Goal: Transaction & Acquisition: Download file/media

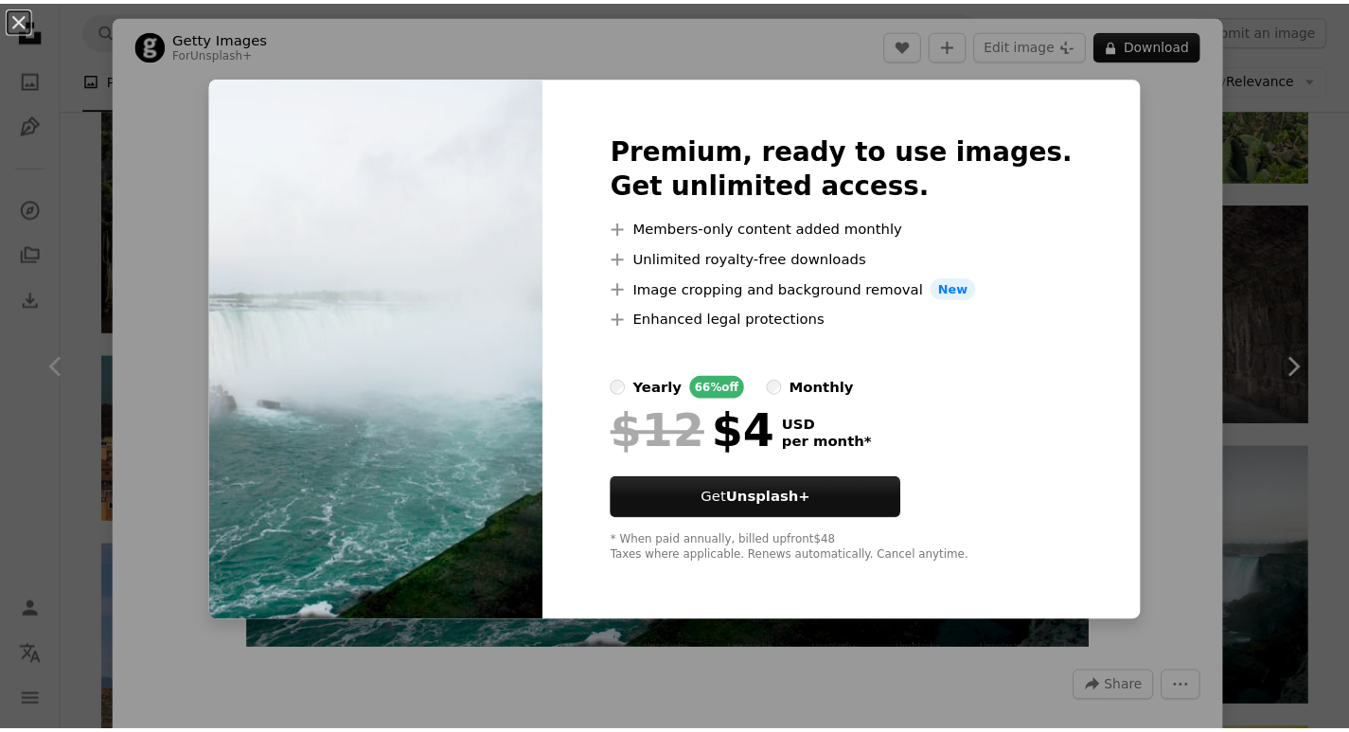
scroll to position [1042, 0]
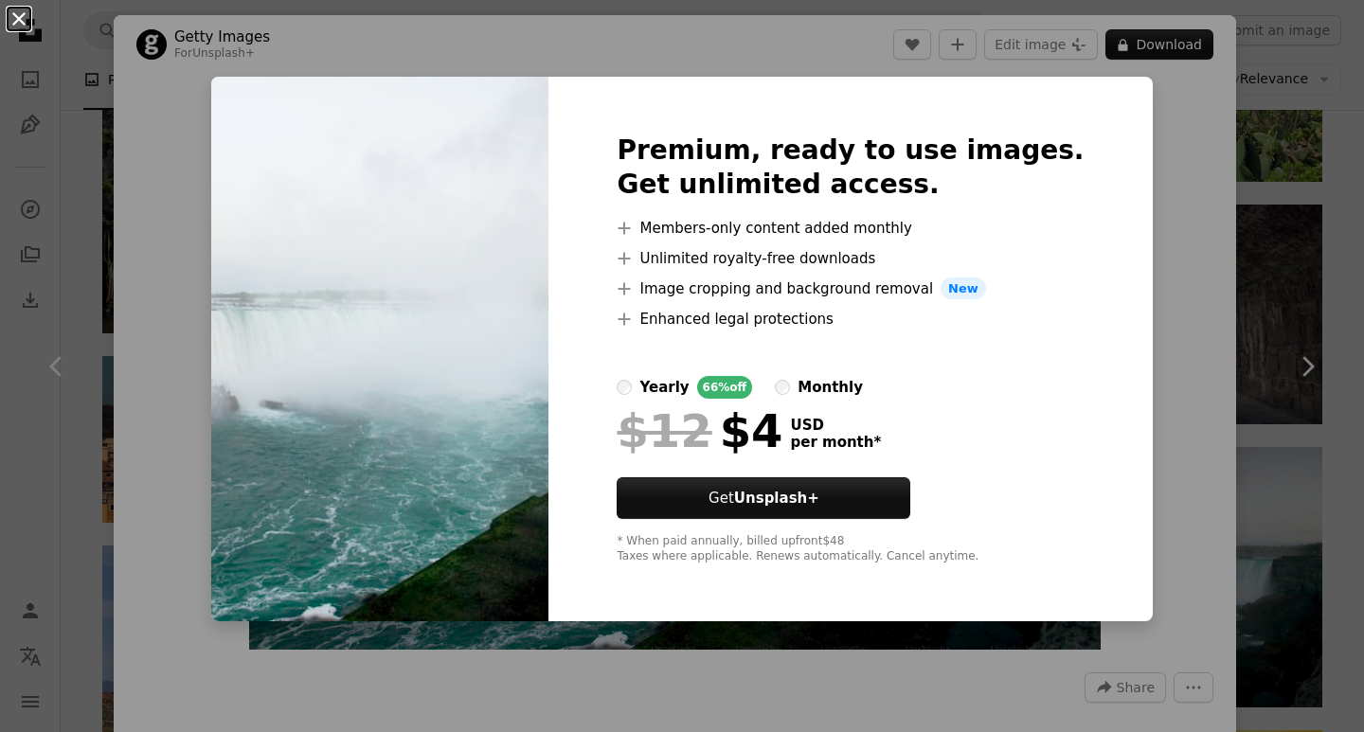
click at [11, 22] on button "An X shape" at bounding box center [19, 19] width 23 height 23
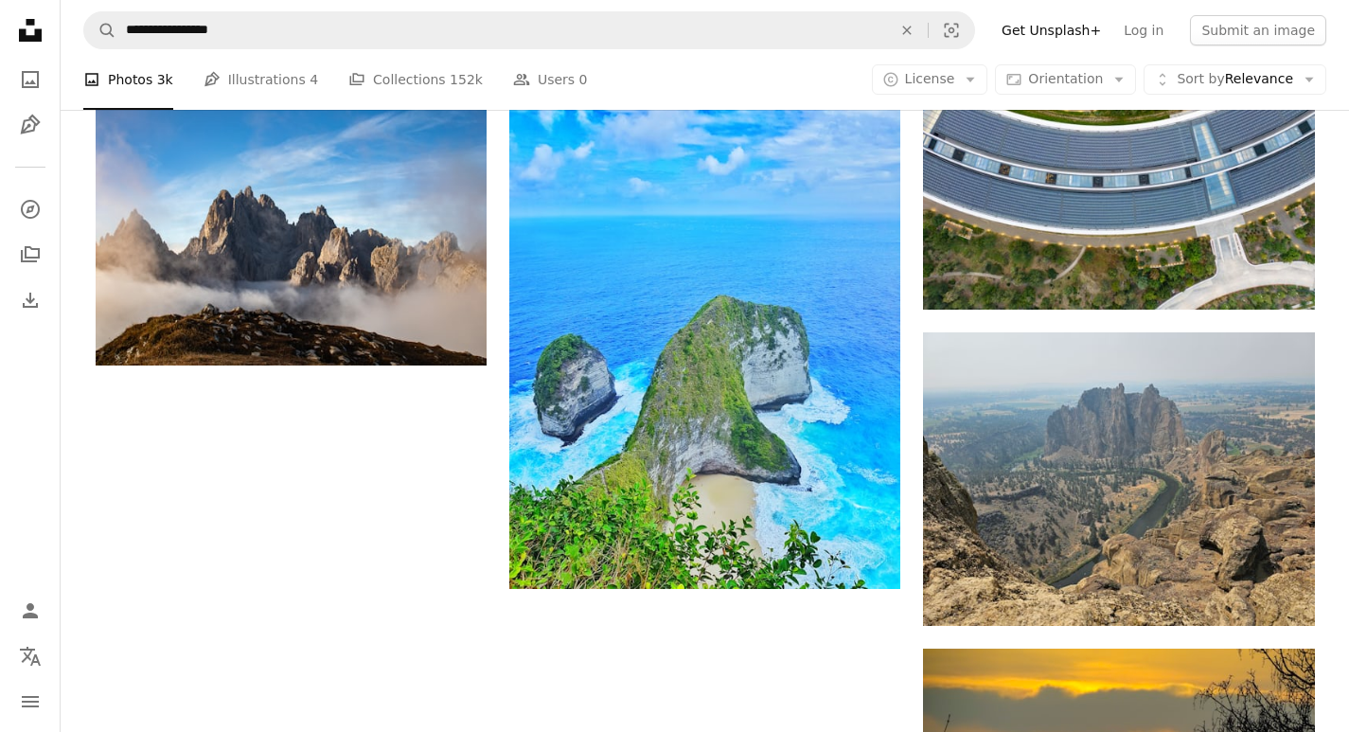
scroll to position [2367, 0]
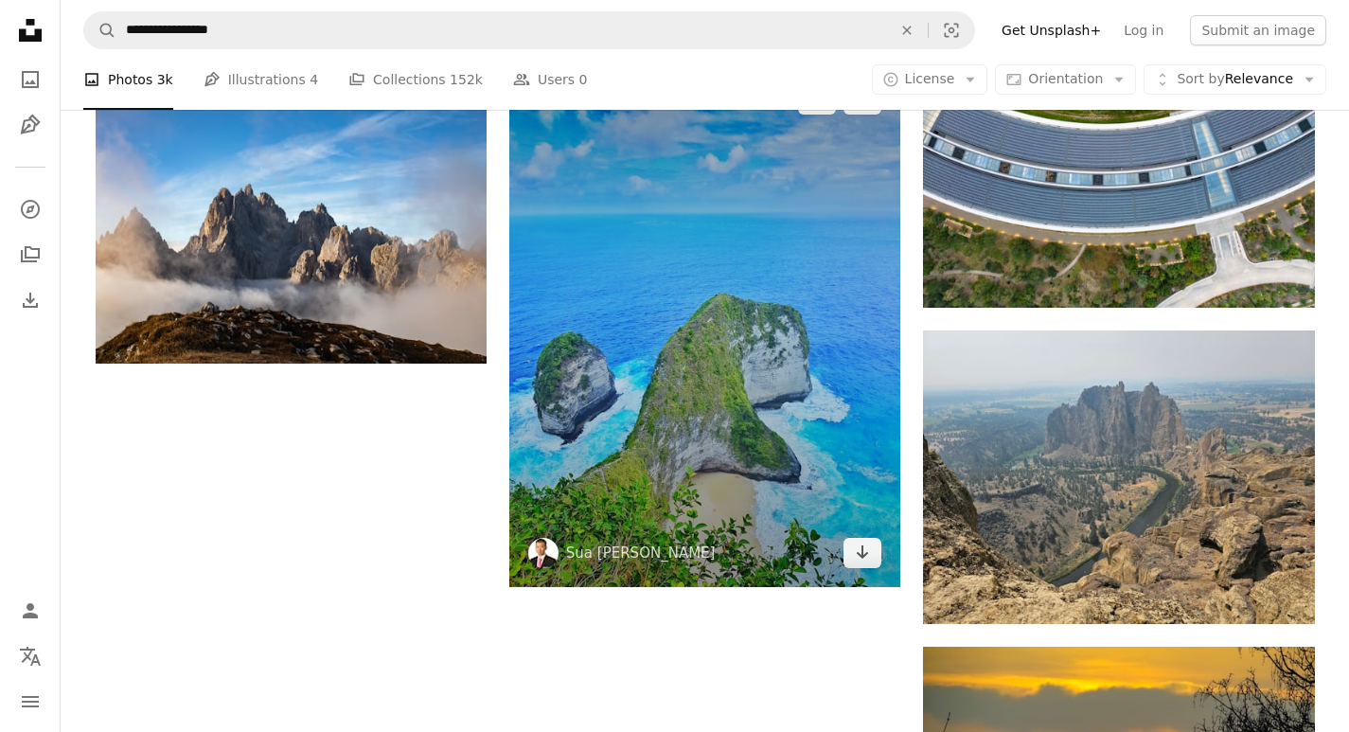
click at [674, 322] on img at bounding box center [704, 326] width 391 height 522
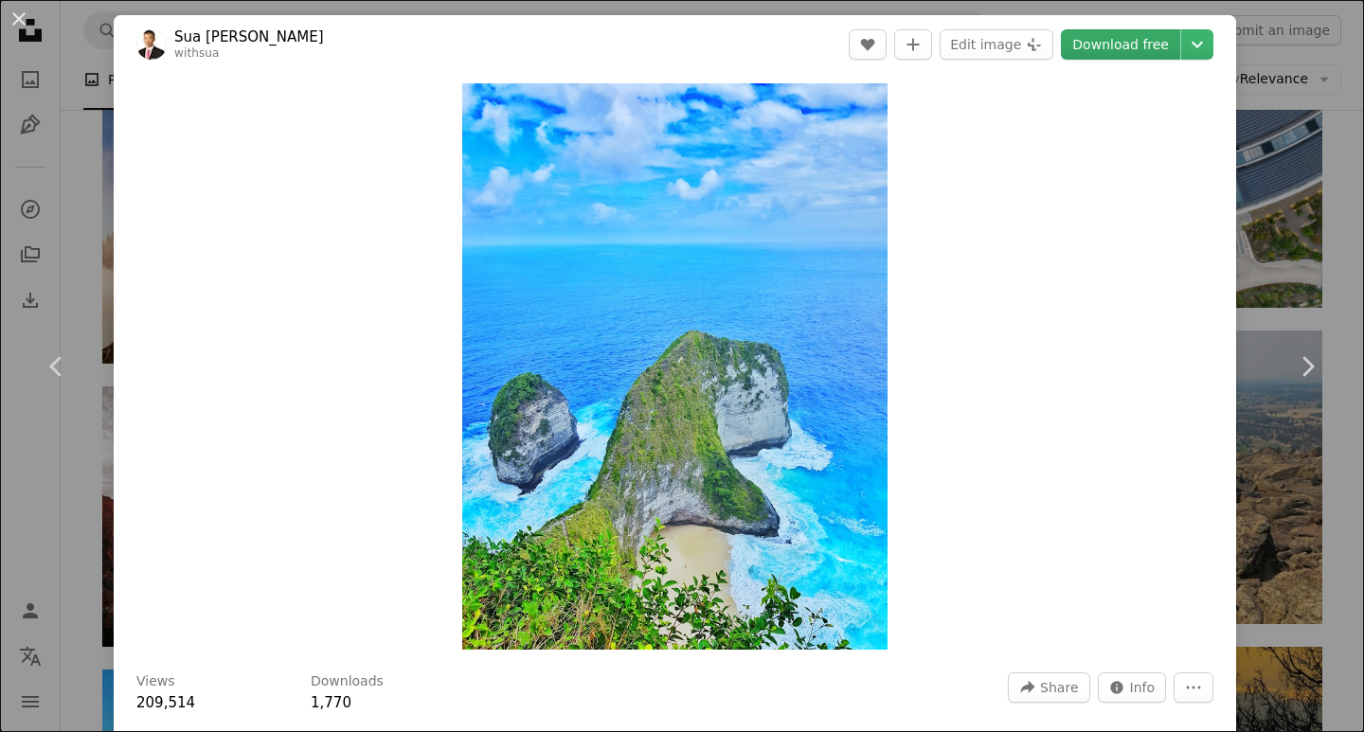
click at [1099, 40] on link "Download free" at bounding box center [1120, 44] width 119 height 30
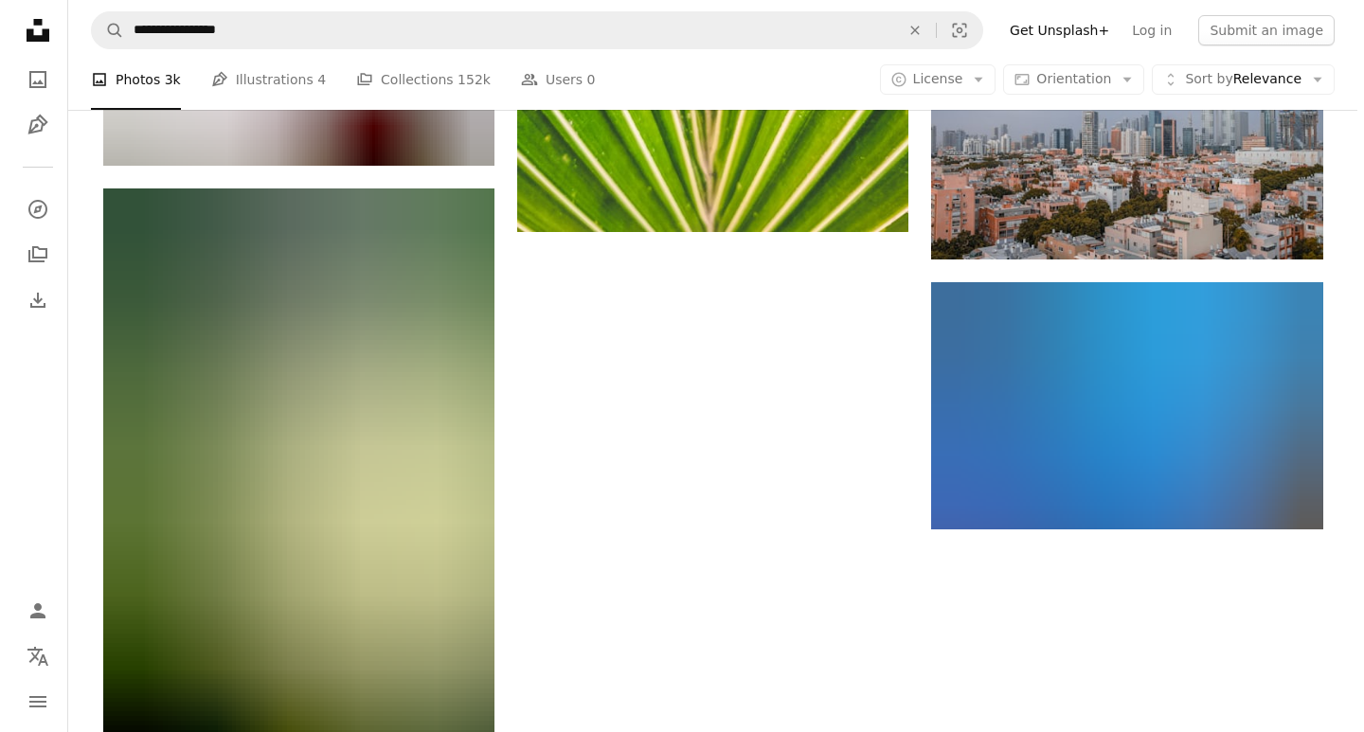
scroll to position [5587, 0]
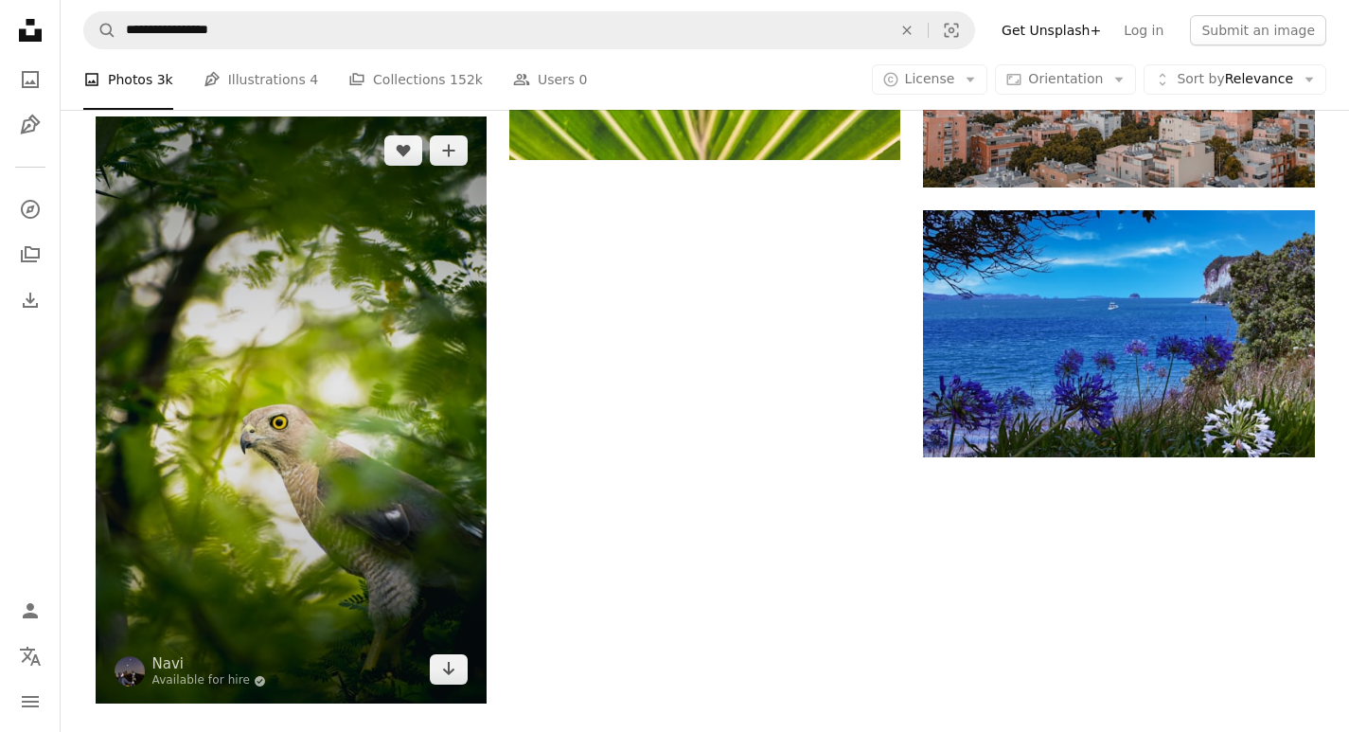
click at [207, 435] on img at bounding box center [291, 409] width 391 height 587
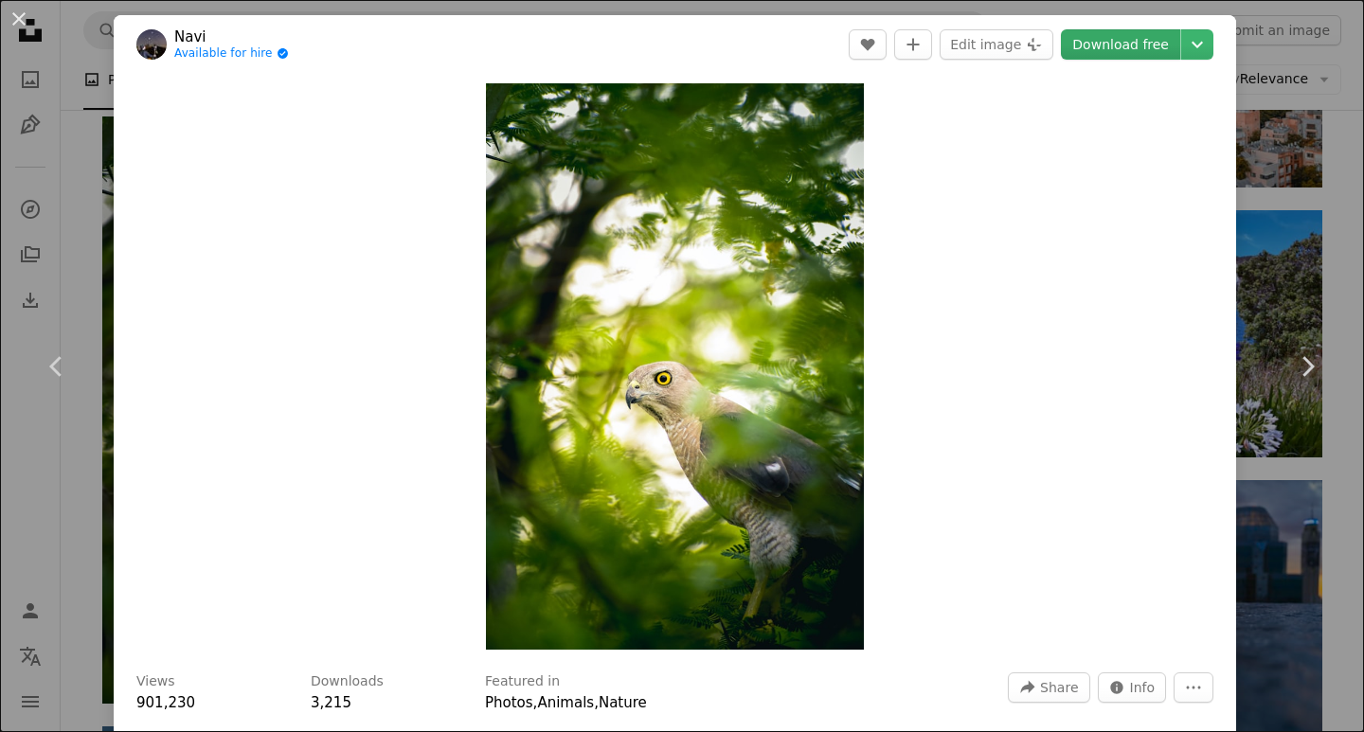
click at [1104, 45] on link "Download free" at bounding box center [1120, 44] width 119 height 30
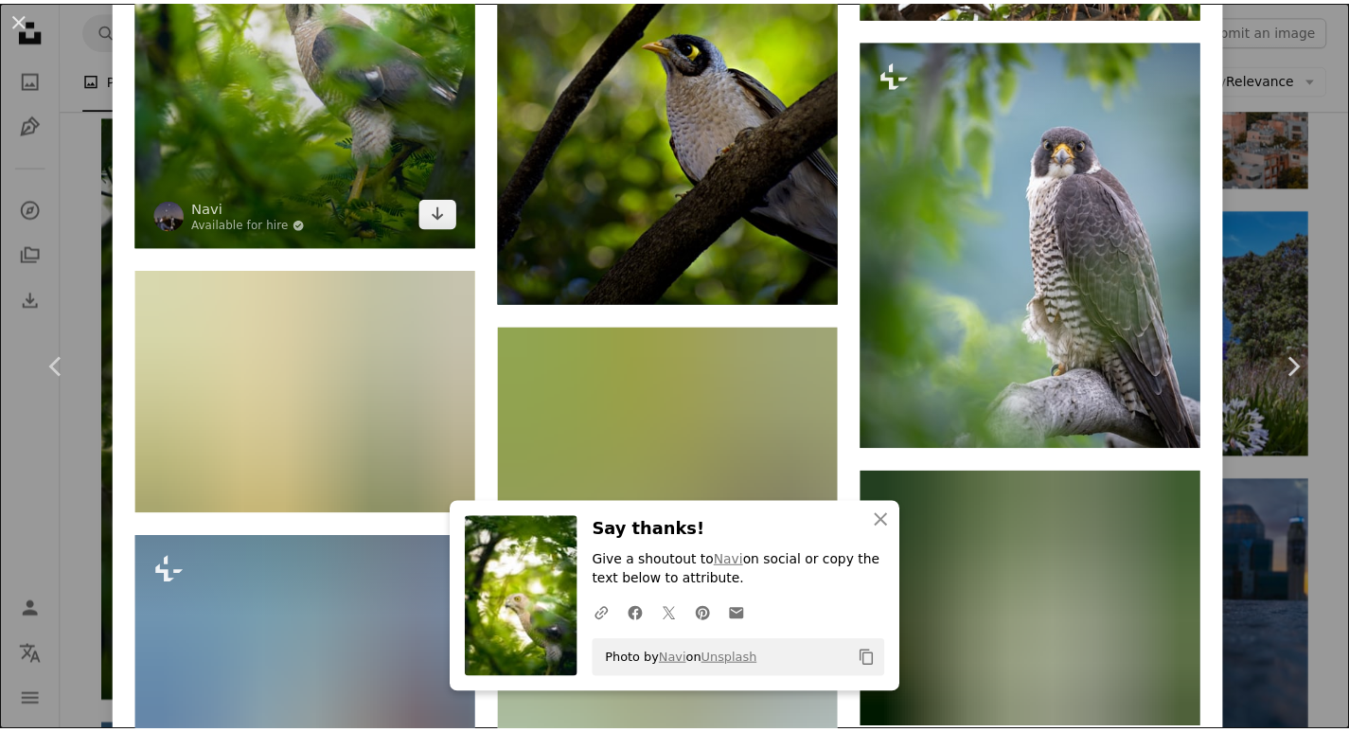
scroll to position [1515, 0]
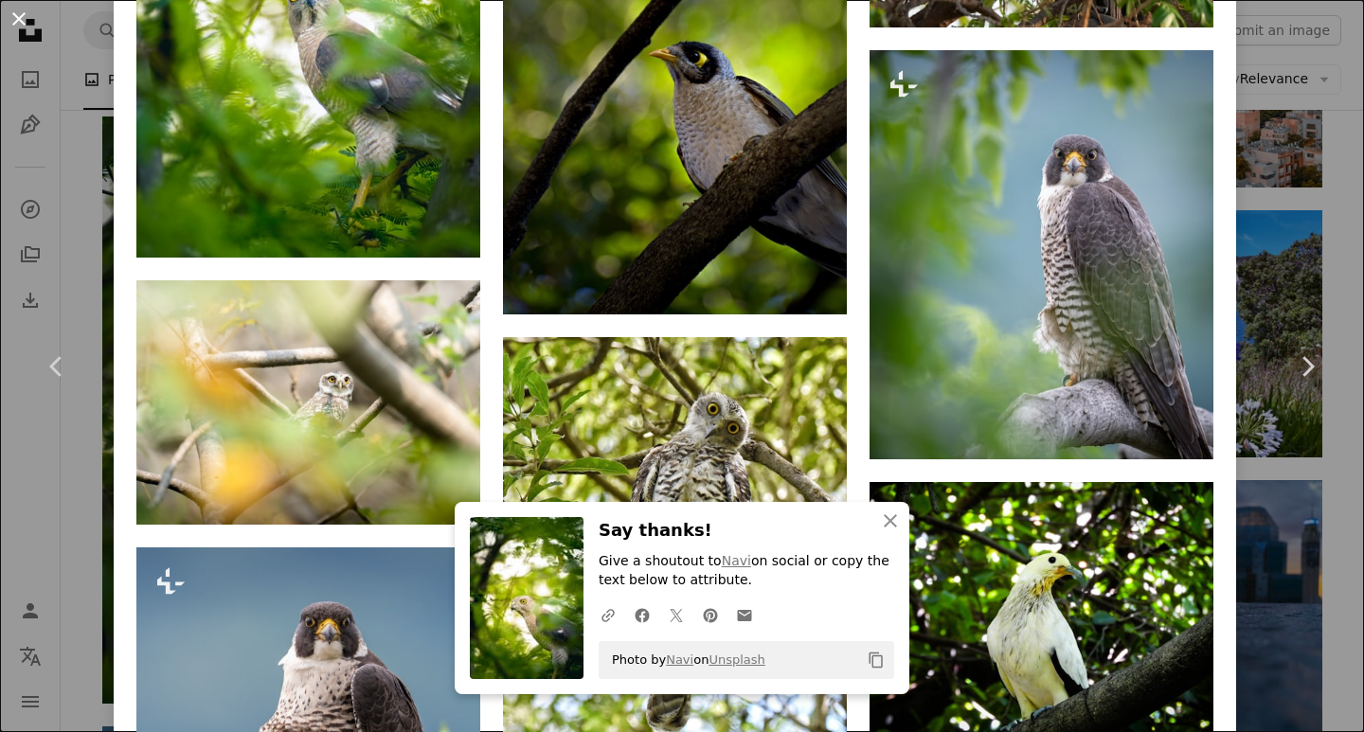
click at [23, 12] on button "An X shape" at bounding box center [19, 19] width 23 height 23
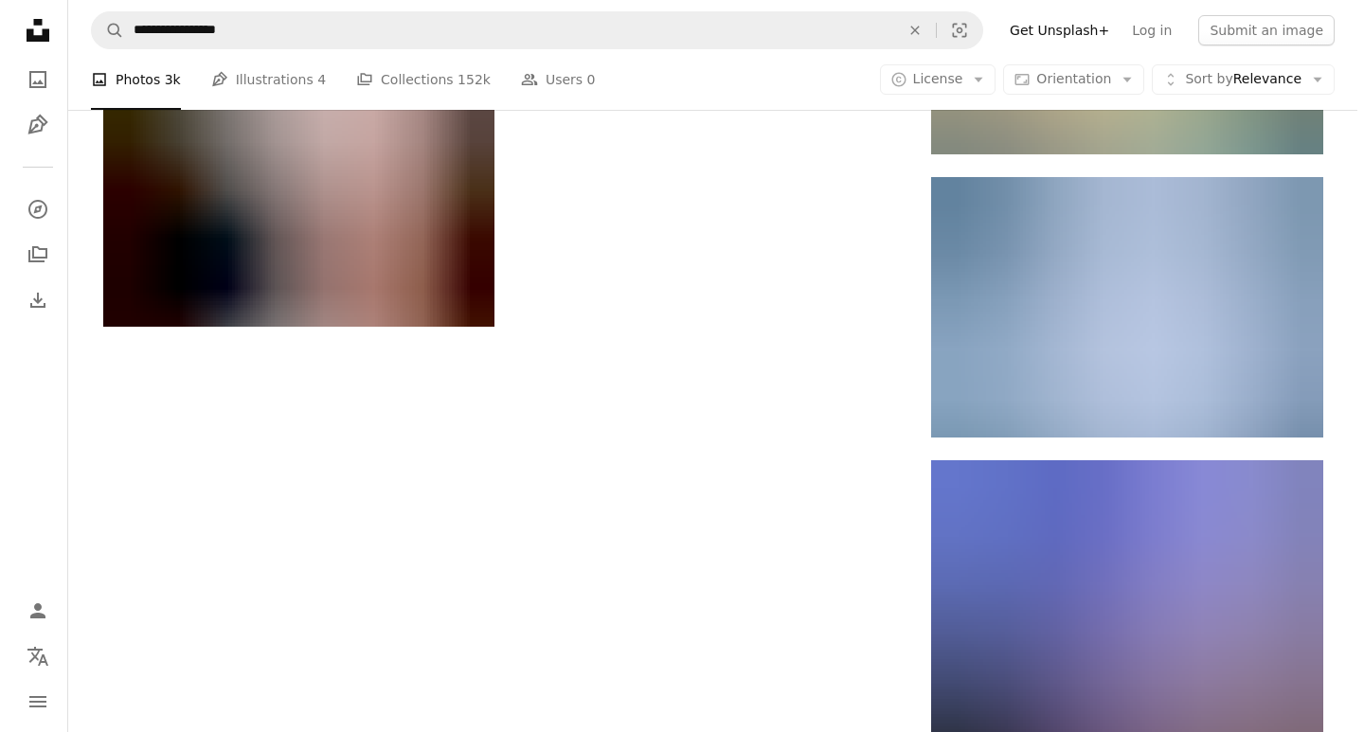
scroll to position [8428, 0]
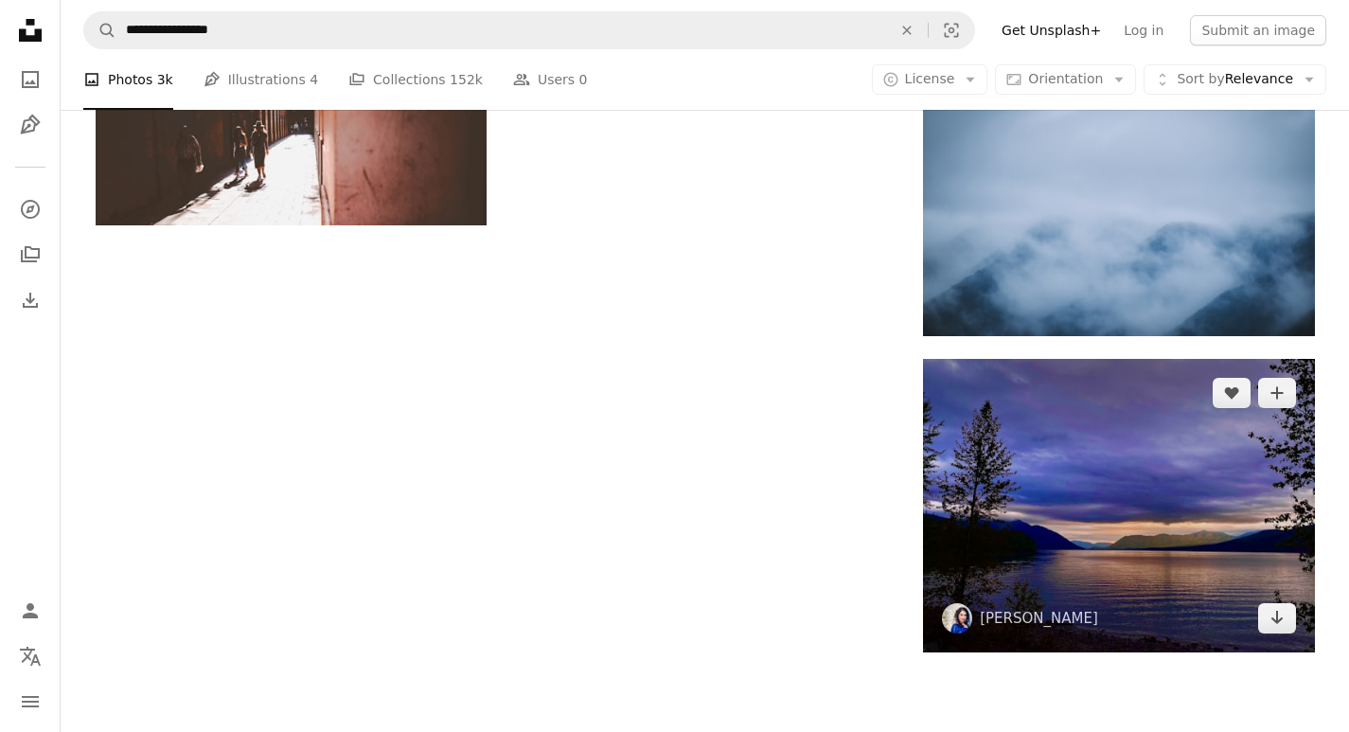
click at [1050, 548] on img at bounding box center [1118, 506] width 391 height 294
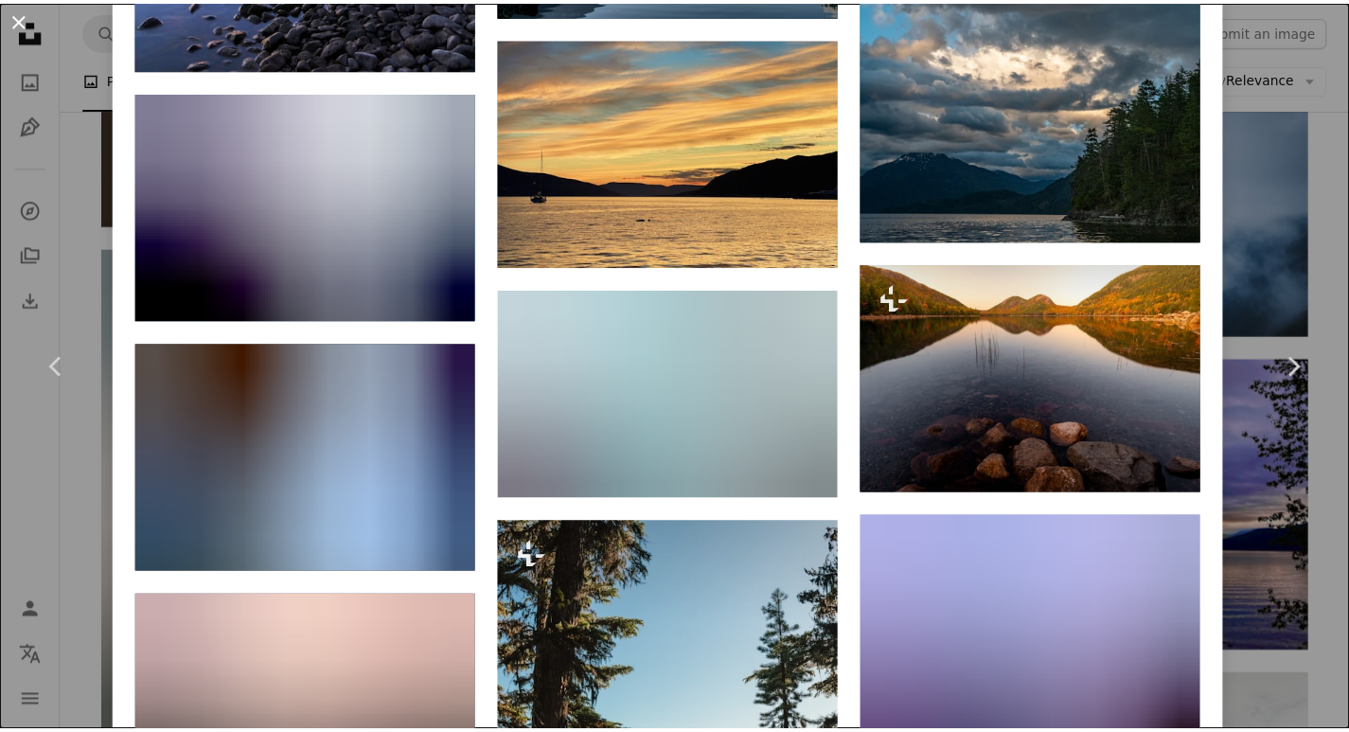
scroll to position [2841, 0]
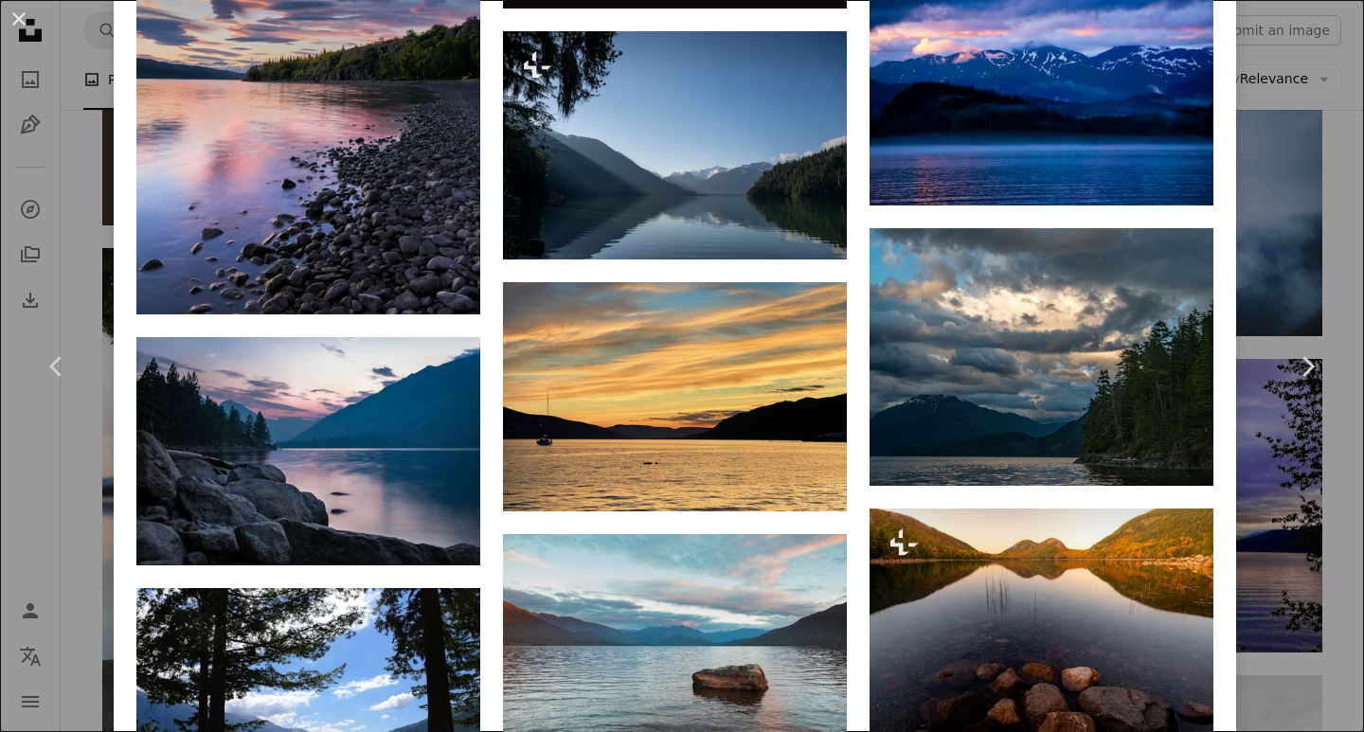
click at [8, 10] on button "An X shape" at bounding box center [19, 19] width 23 height 23
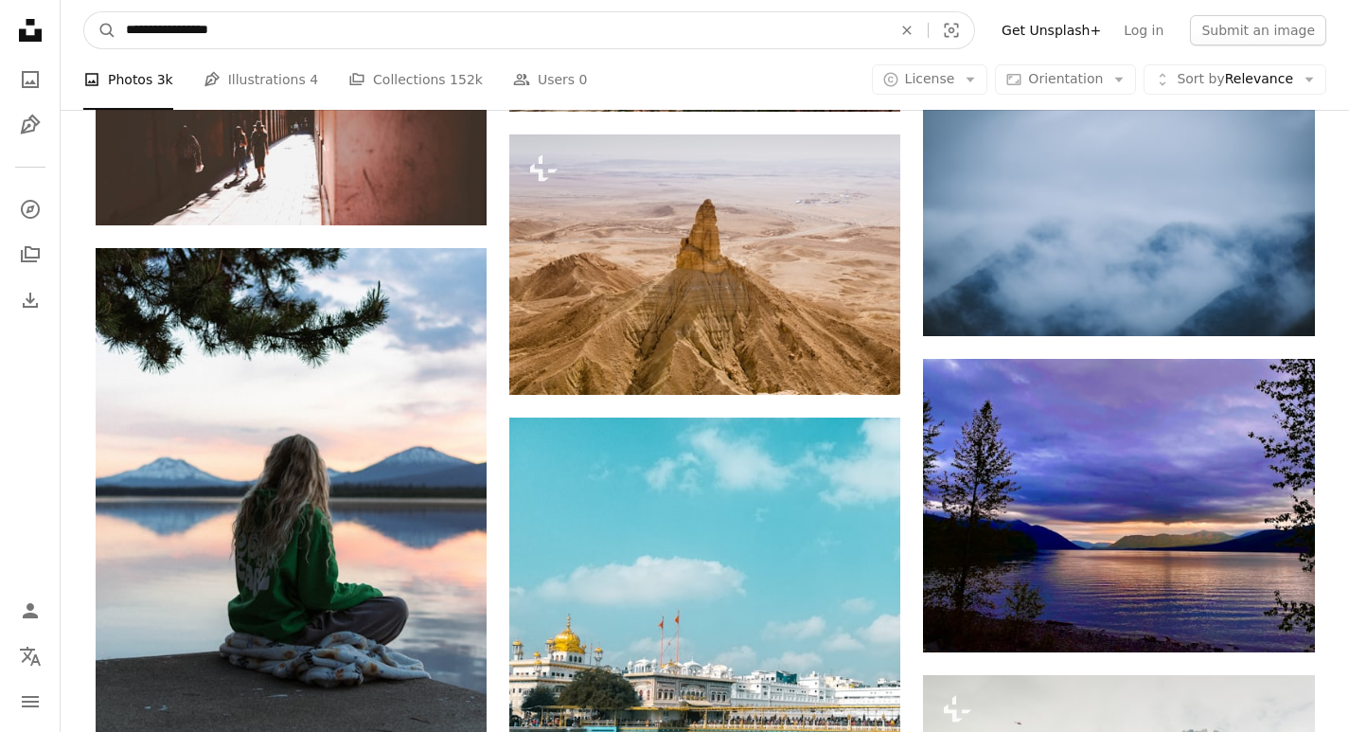
click at [330, 39] on input "**********" at bounding box center [501, 30] width 770 height 36
type input "*"
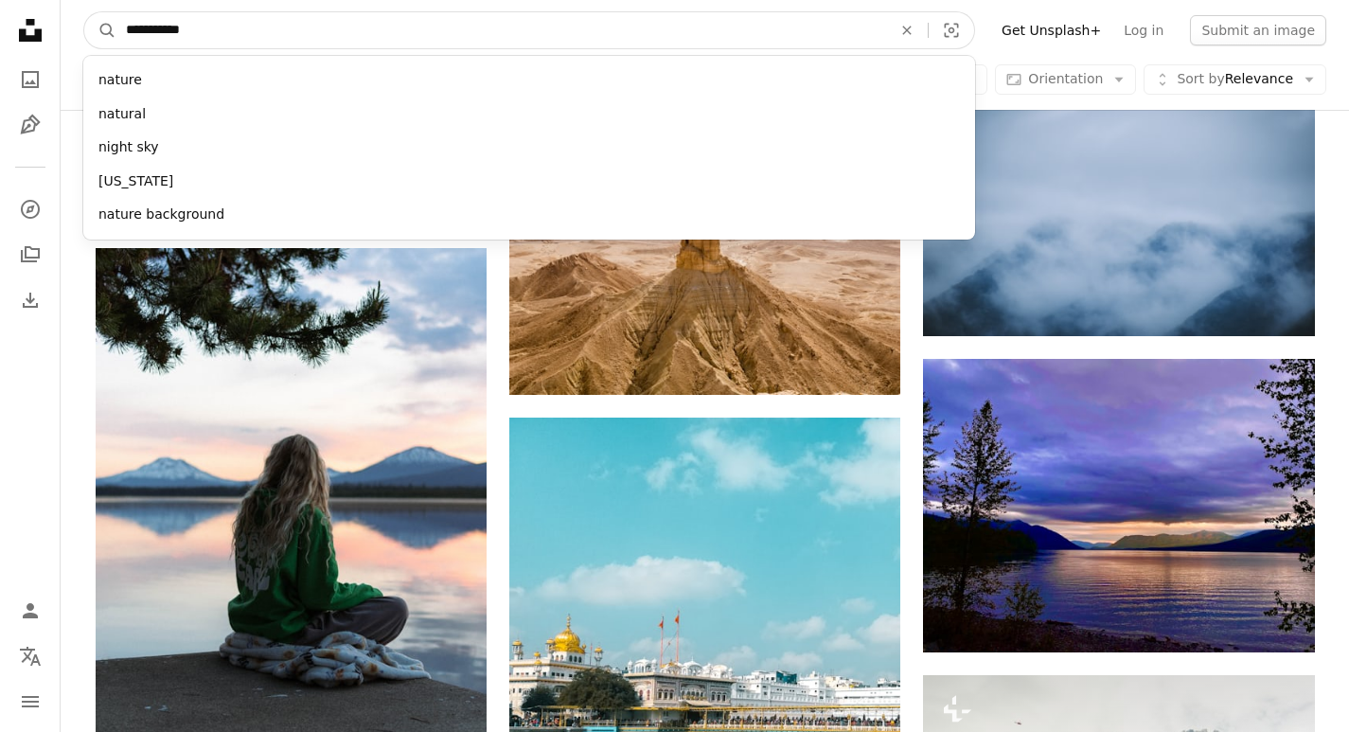
type input "**********"
click at [84, 12] on button "A magnifying glass" at bounding box center [100, 30] width 32 height 36
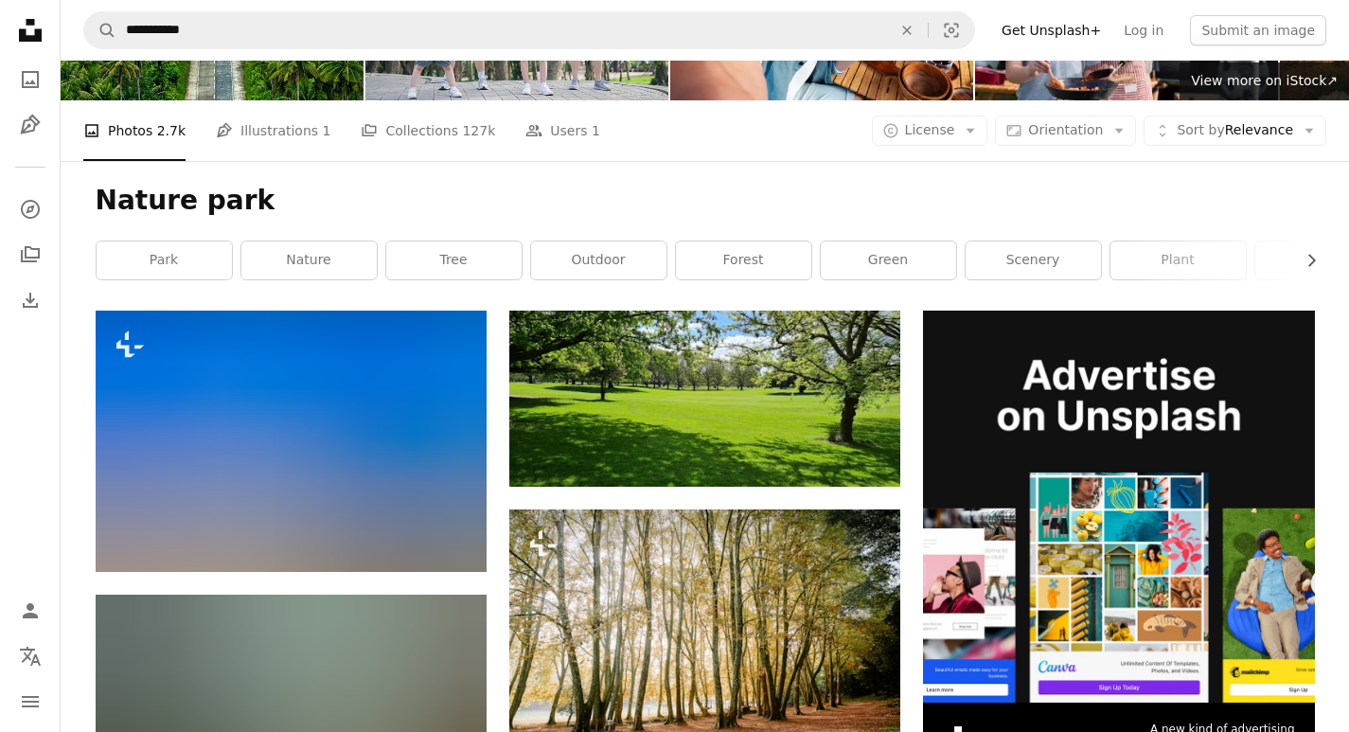
scroll to position [189, 0]
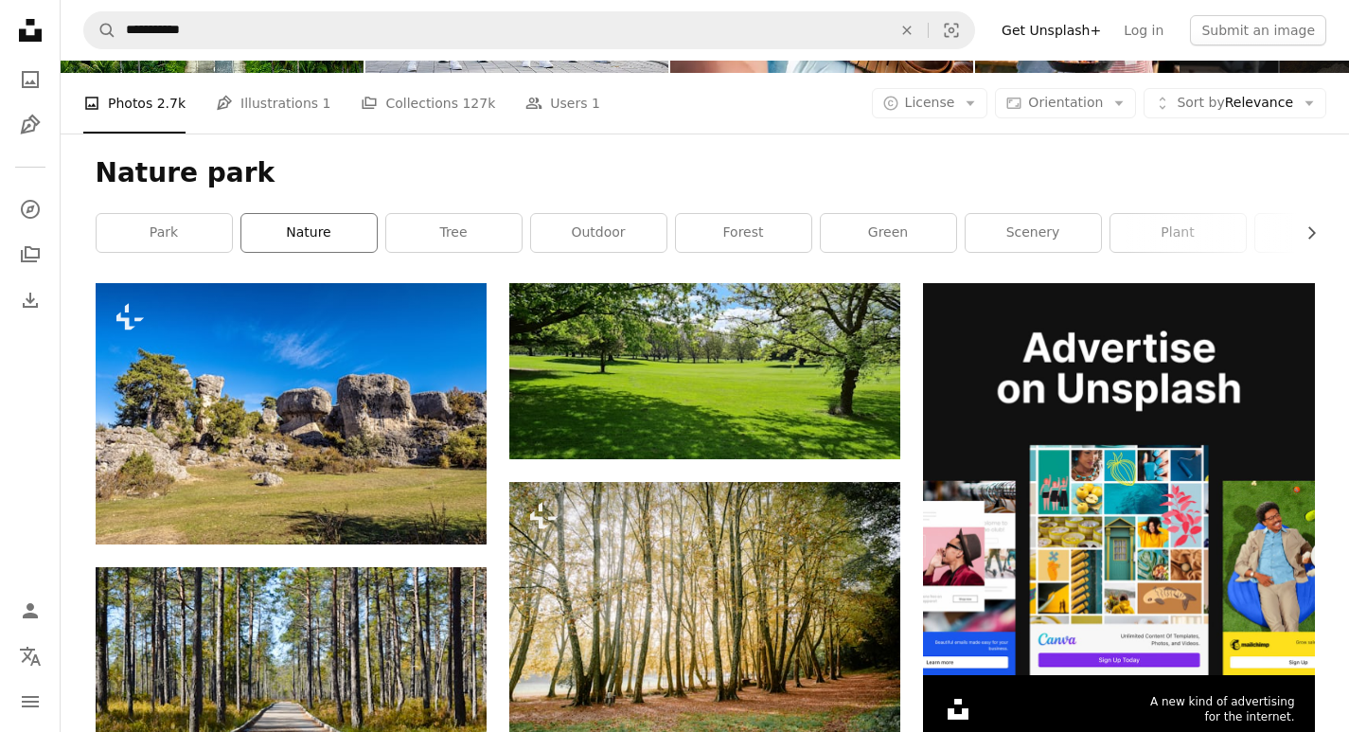
click at [318, 232] on link "nature" at bounding box center [308, 233] width 135 height 38
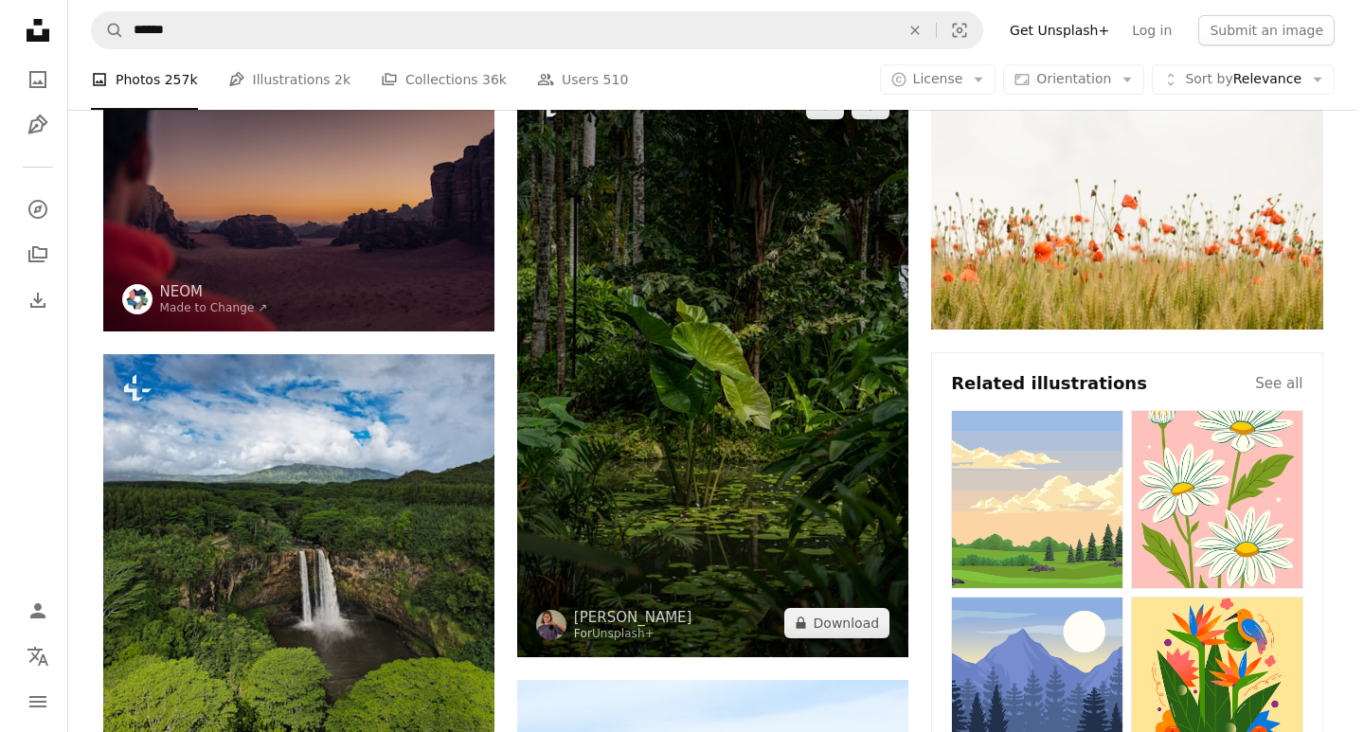
scroll to position [284, 0]
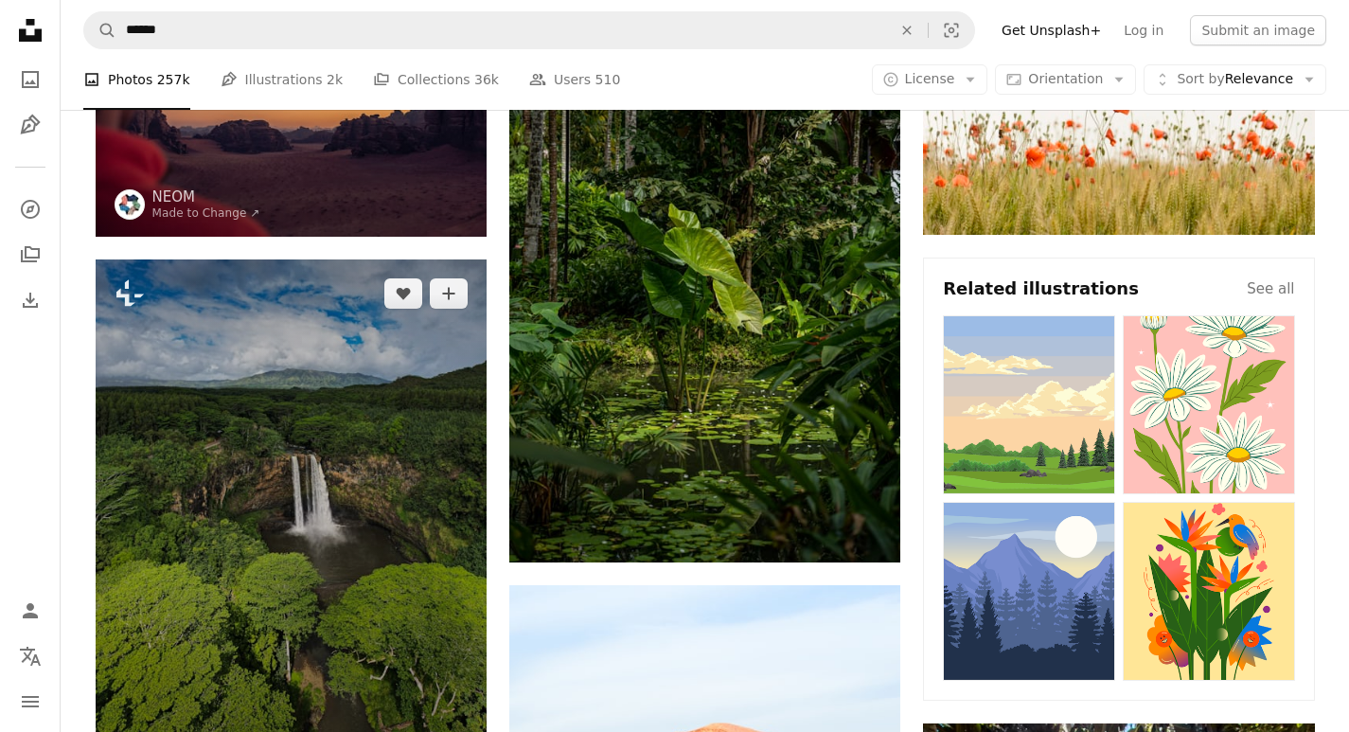
click at [364, 436] on img at bounding box center [291, 534] width 391 height 551
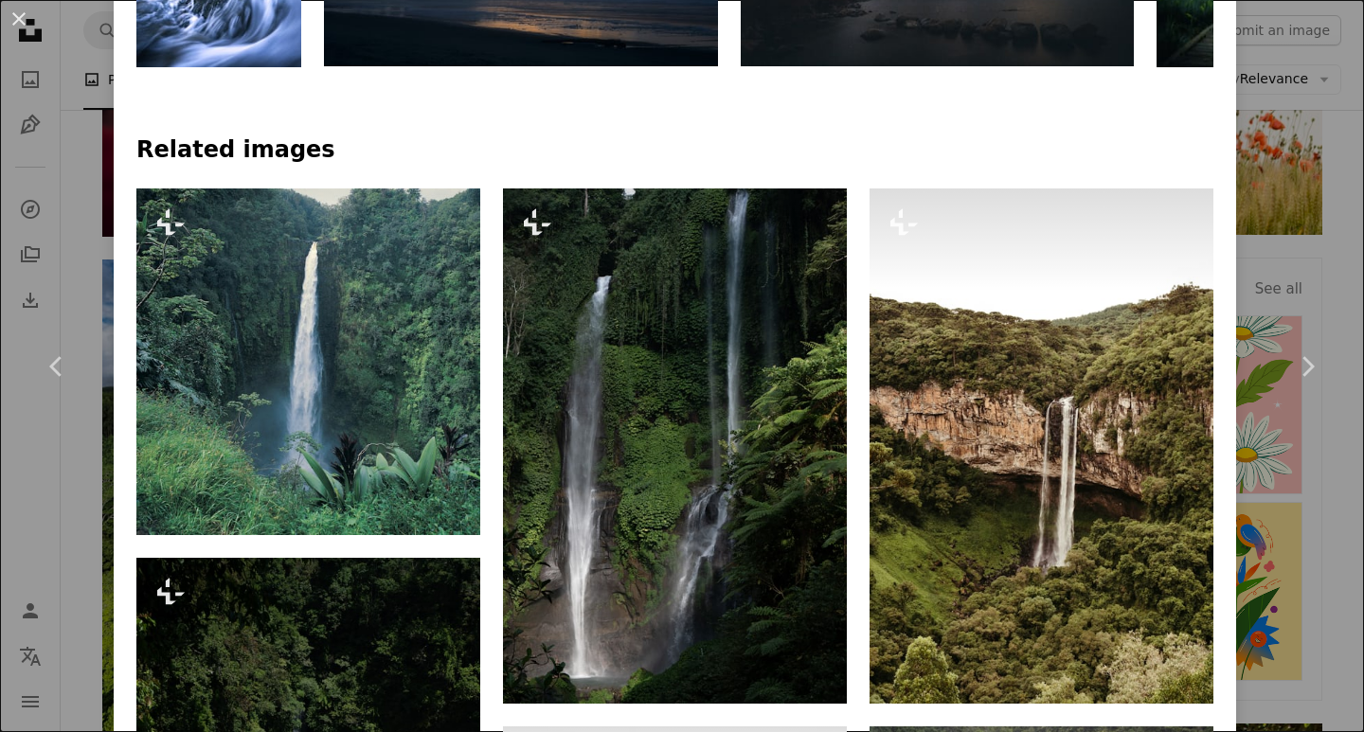
scroll to position [1231, 0]
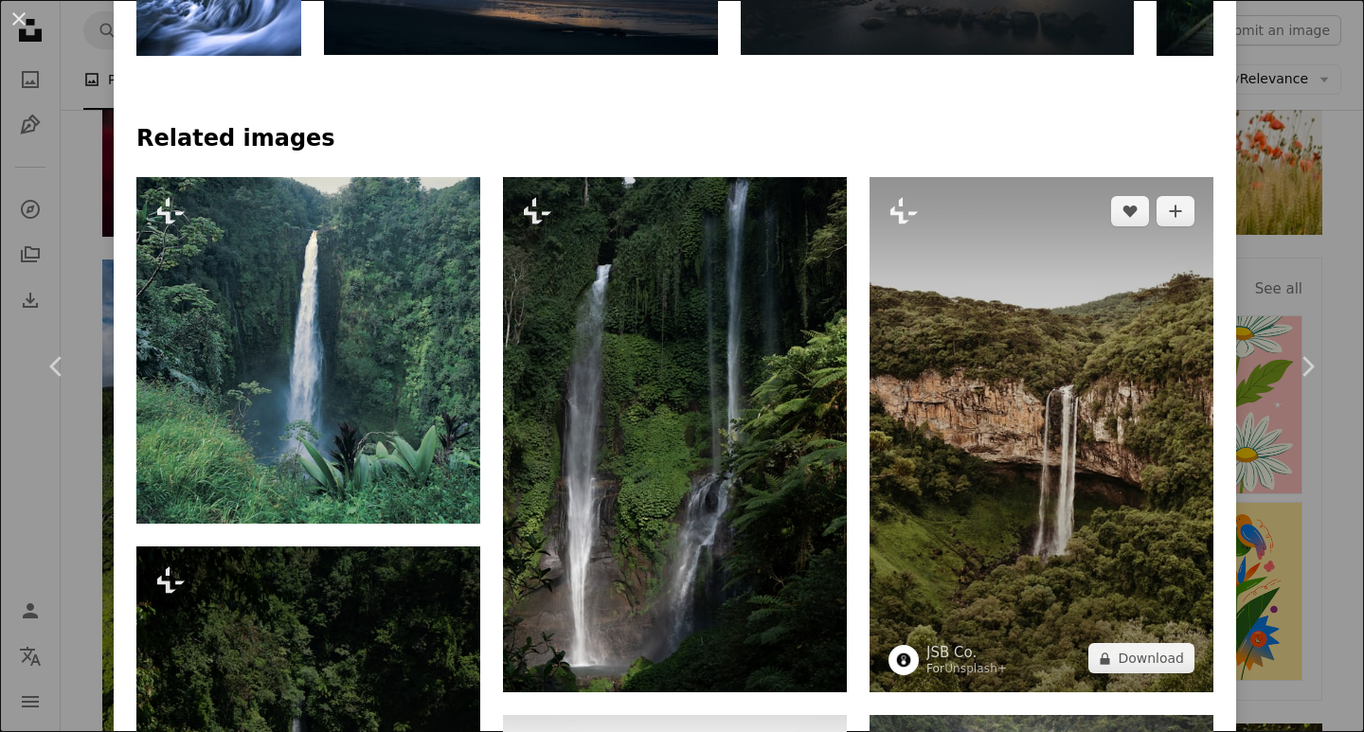
click at [900, 541] on img at bounding box center [1041, 435] width 344 height 516
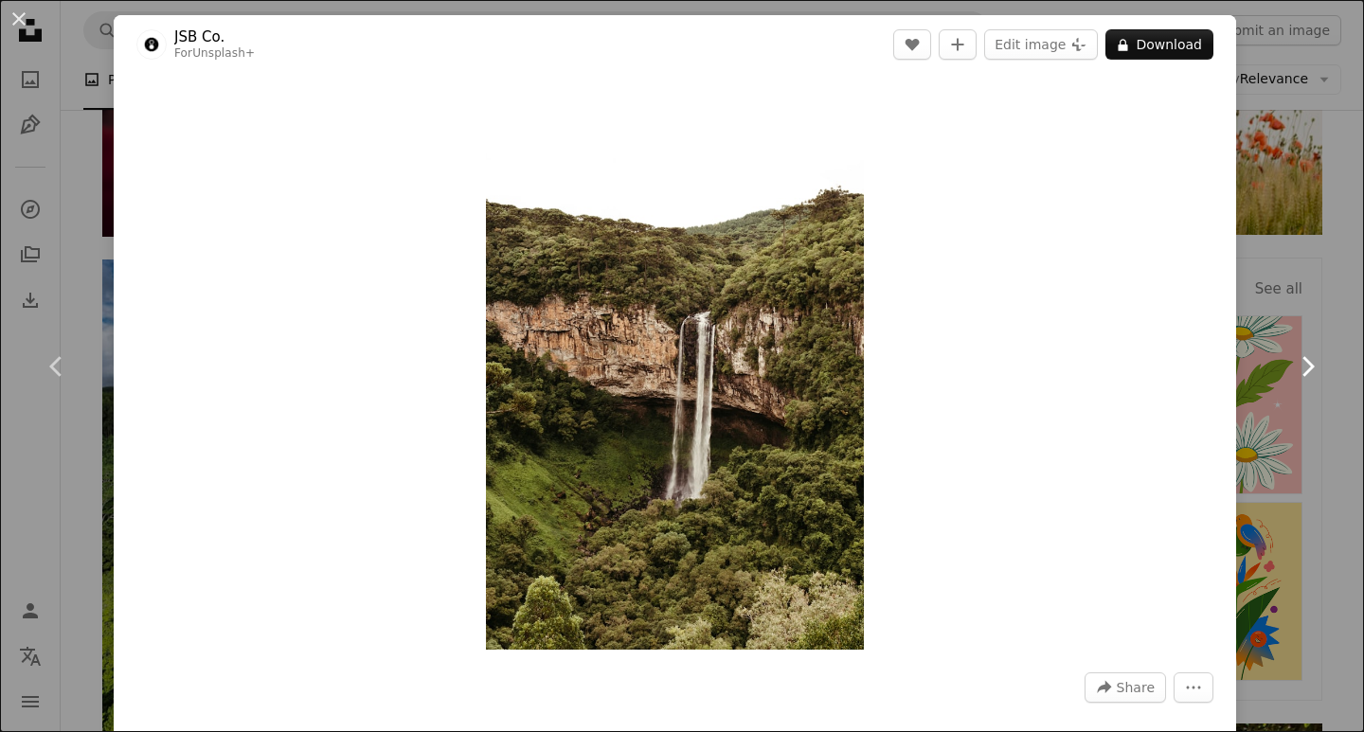
click at [1292, 361] on icon "Chevron right" at bounding box center [1307, 366] width 30 height 30
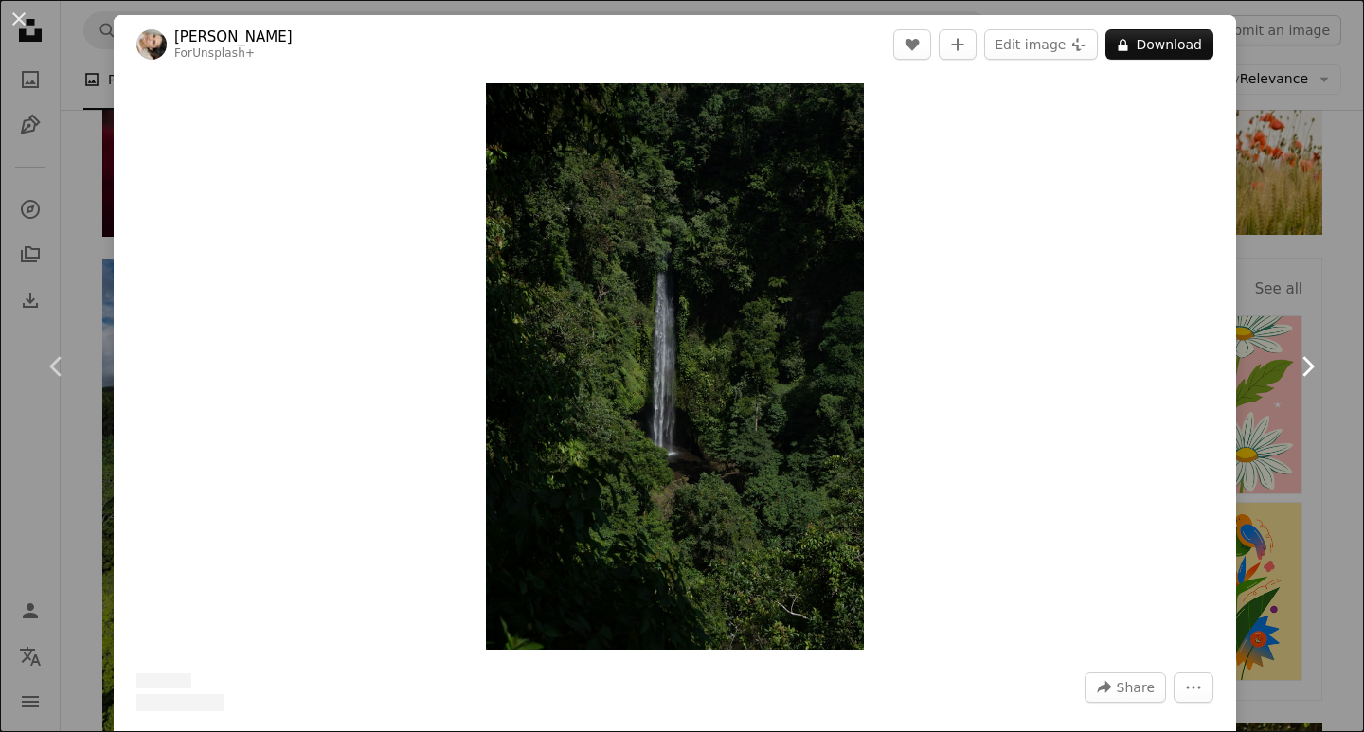
click at [1292, 361] on icon "Chevron right" at bounding box center [1307, 366] width 30 height 30
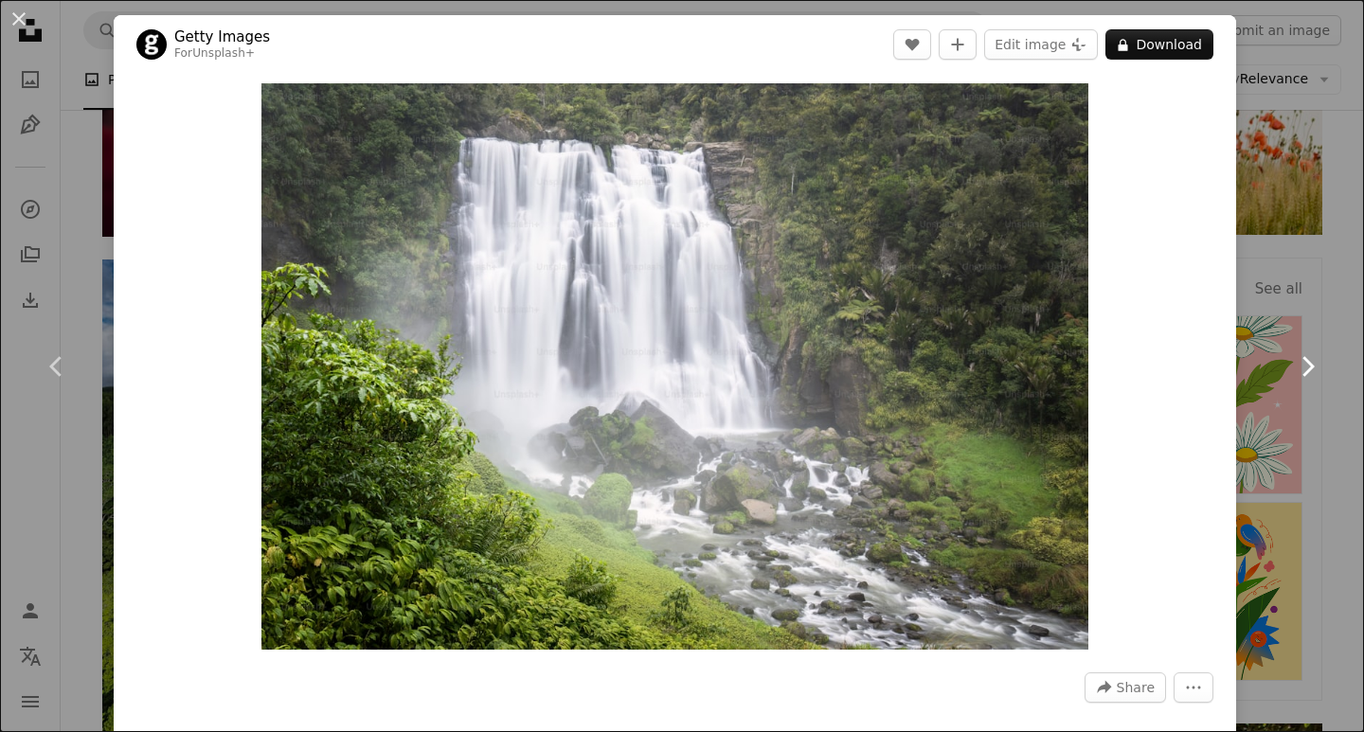
click at [1292, 361] on icon "Chevron right" at bounding box center [1307, 366] width 30 height 30
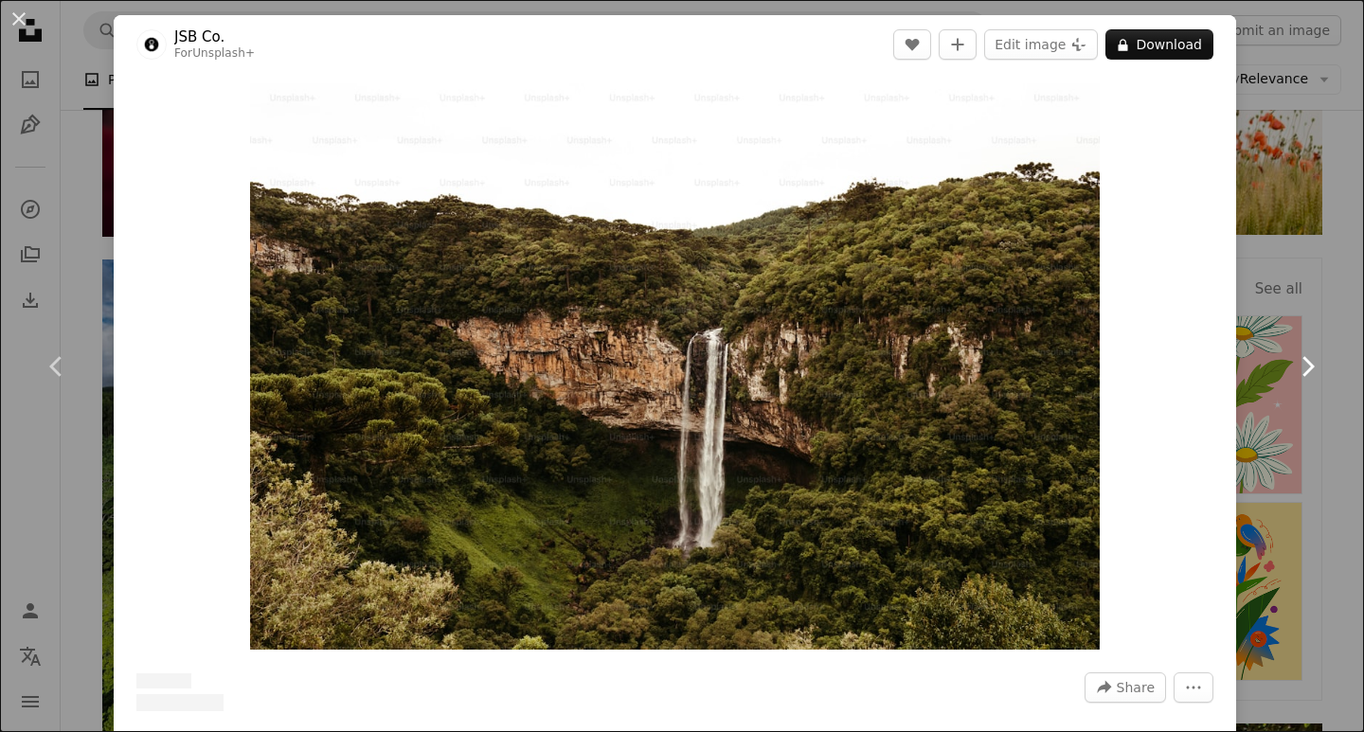
click at [1292, 361] on icon "Chevron right" at bounding box center [1307, 366] width 30 height 30
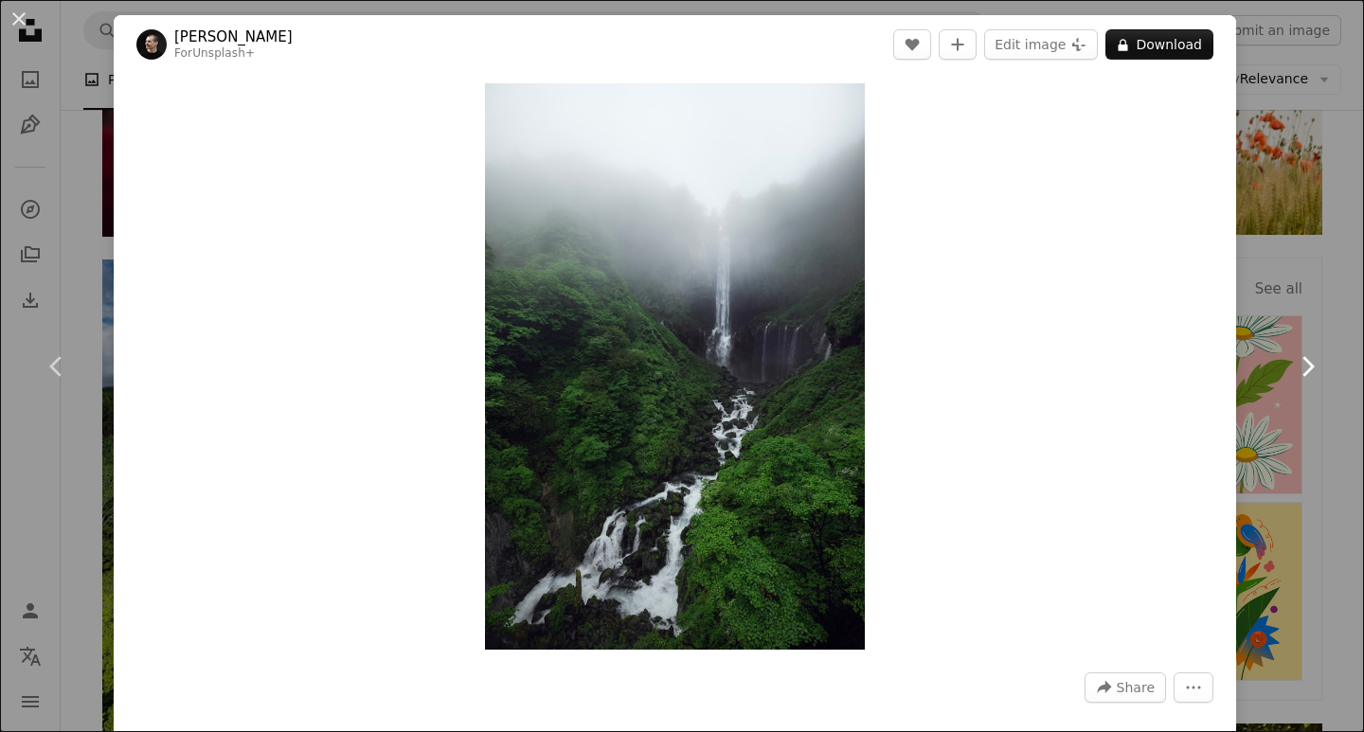
click at [1292, 361] on icon "Chevron right" at bounding box center [1307, 366] width 30 height 30
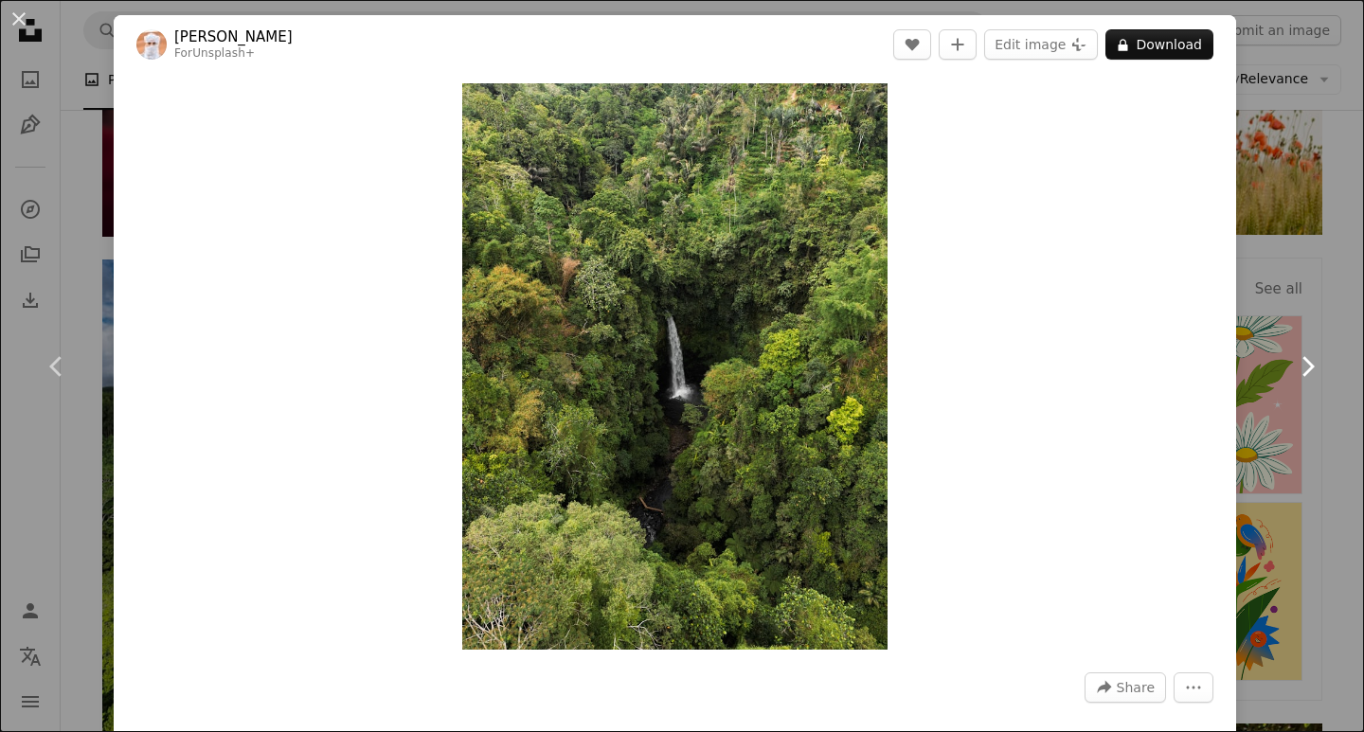
click at [1292, 361] on icon "Chevron right" at bounding box center [1307, 366] width 30 height 30
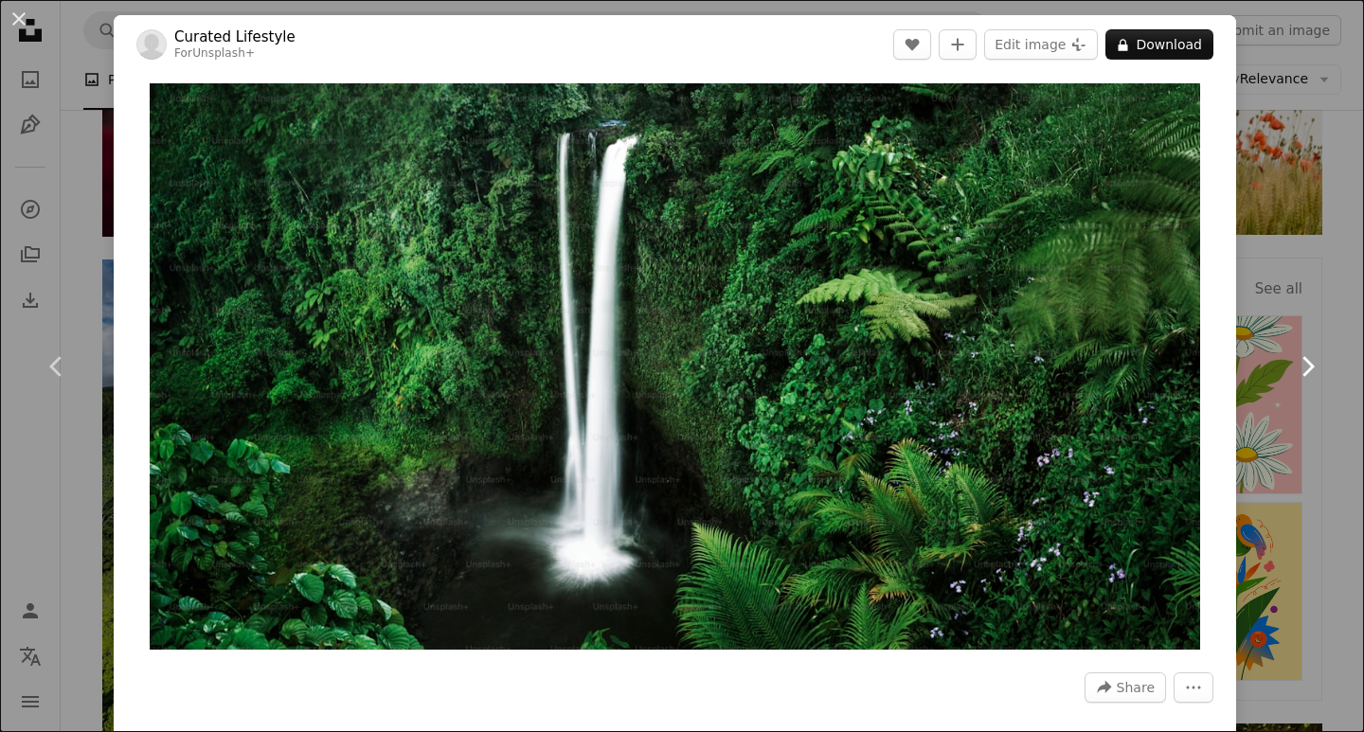
click at [1292, 361] on icon "Chevron right" at bounding box center [1307, 366] width 30 height 30
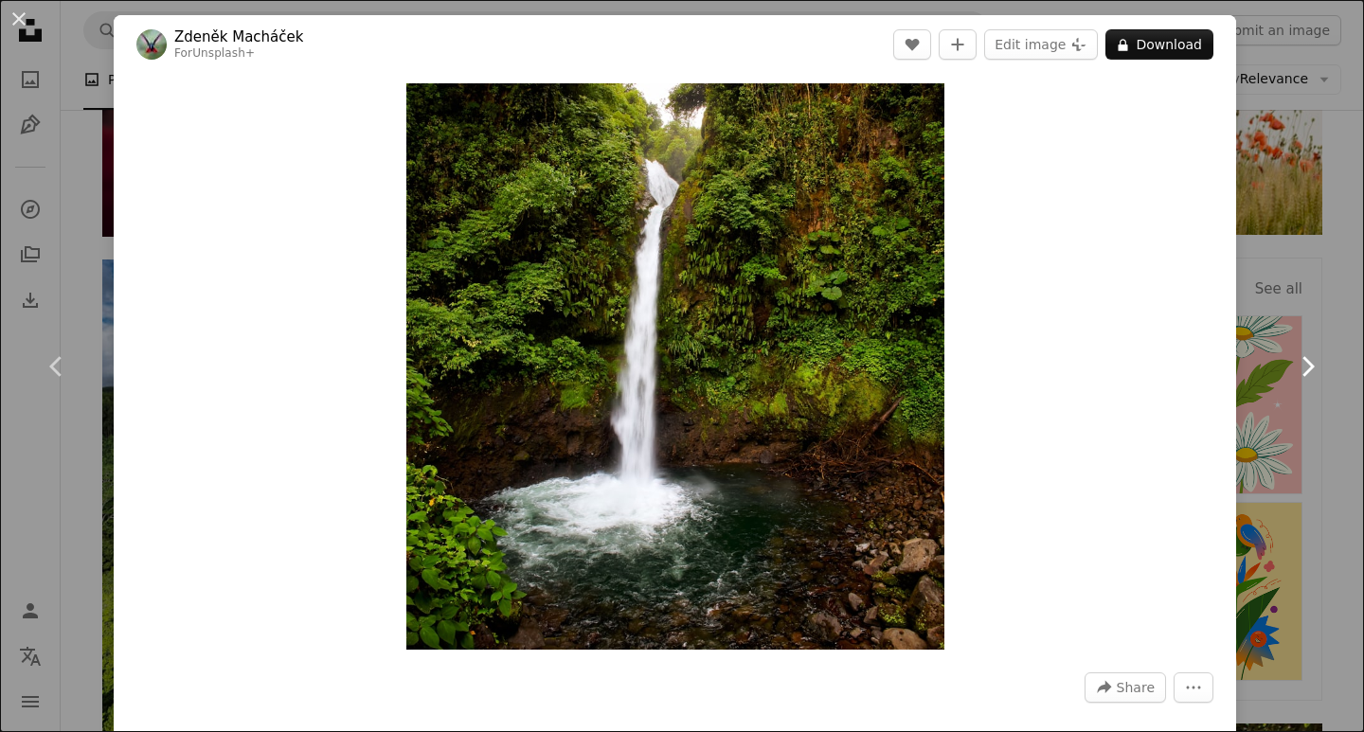
click at [1292, 361] on icon "Chevron right" at bounding box center [1307, 366] width 30 height 30
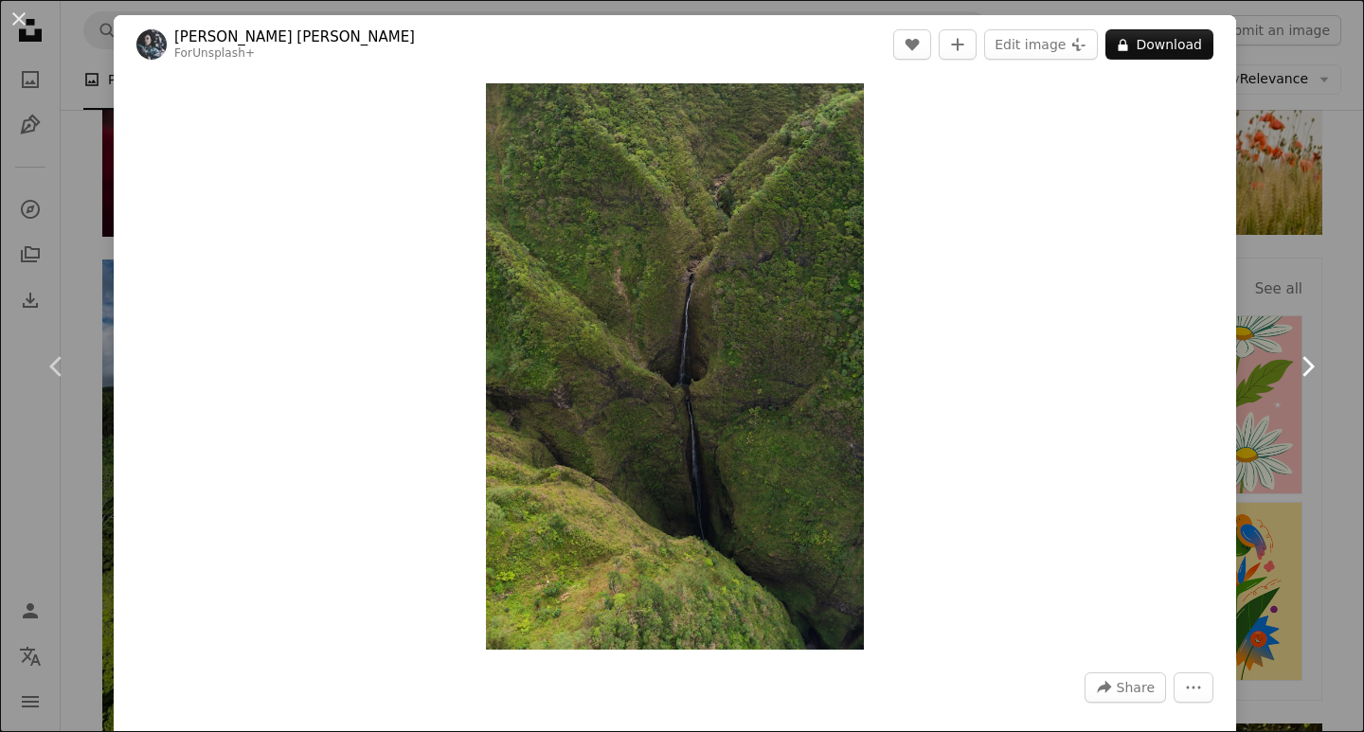
click at [1298, 363] on icon "Chevron right" at bounding box center [1307, 366] width 30 height 30
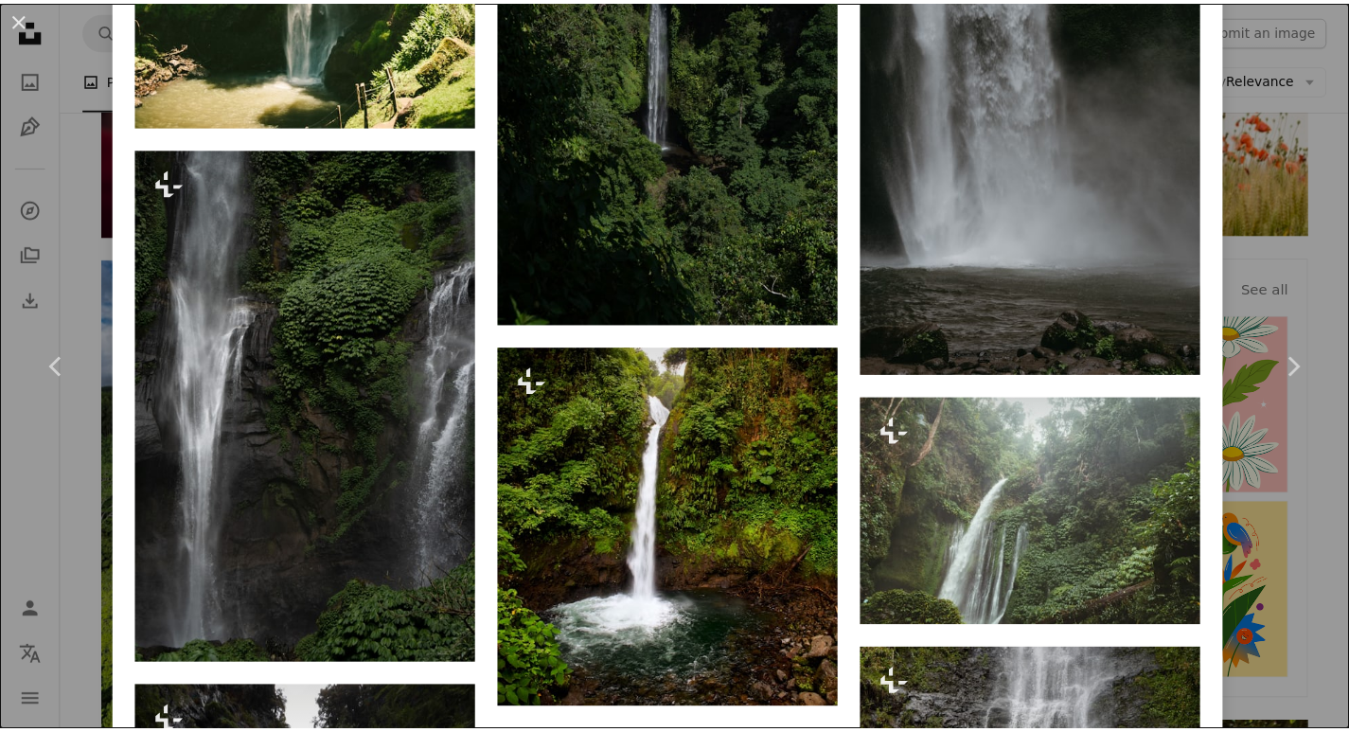
scroll to position [3314, 0]
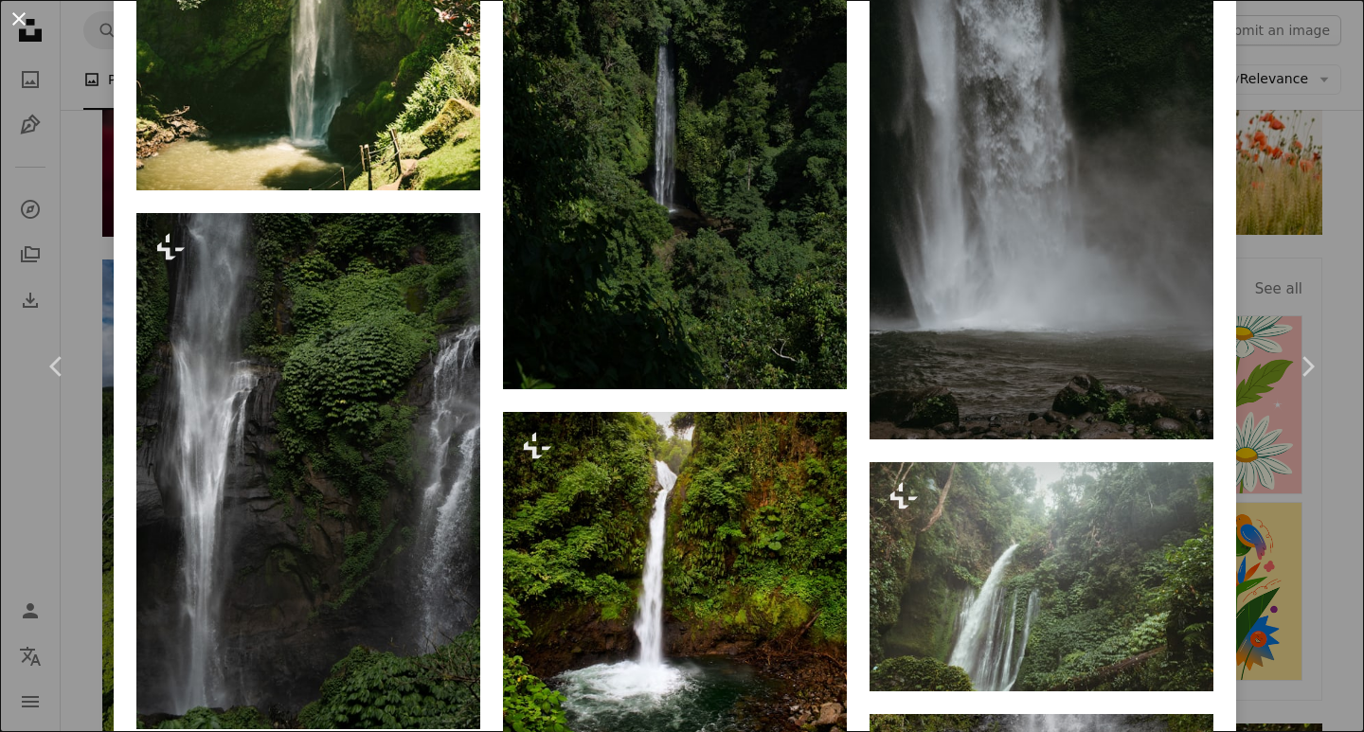
click at [22, 19] on button "An X shape" at bounding box center [19, 19] width 23 height 23
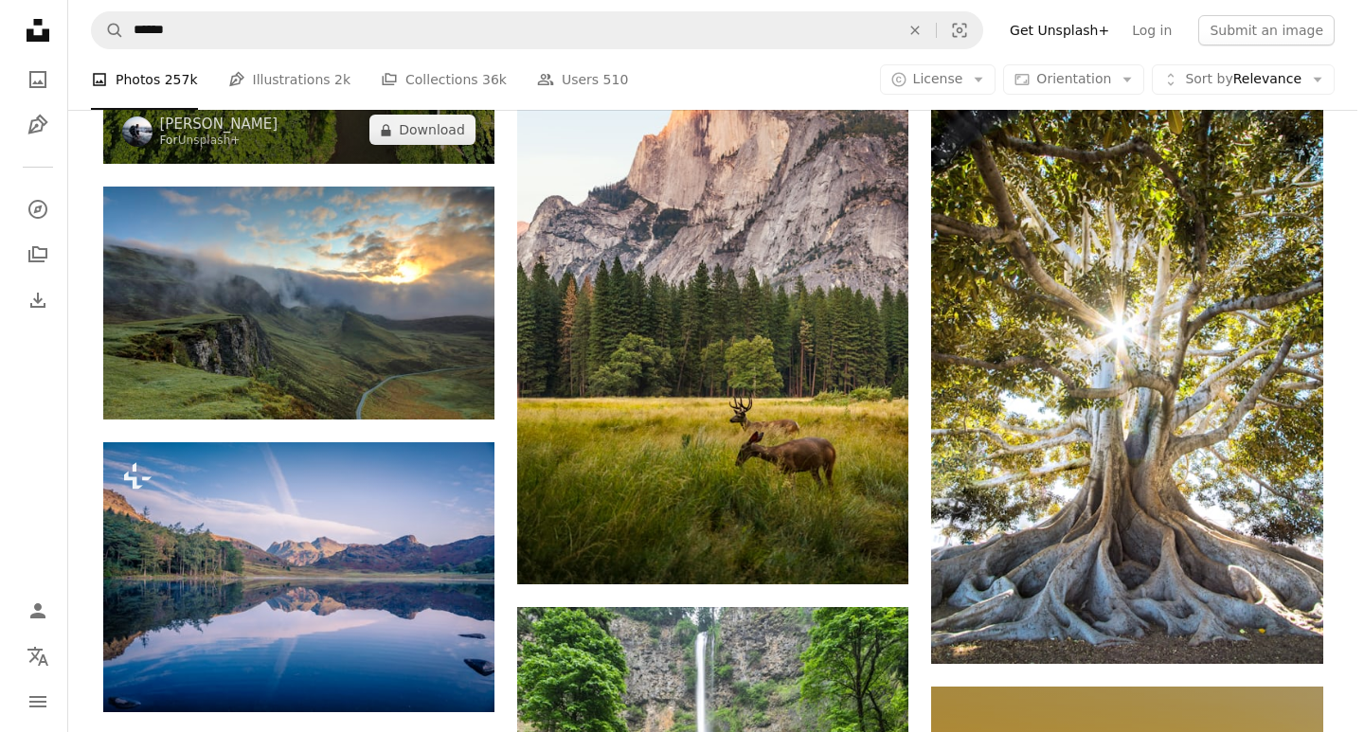
scroll to position [947, 0]
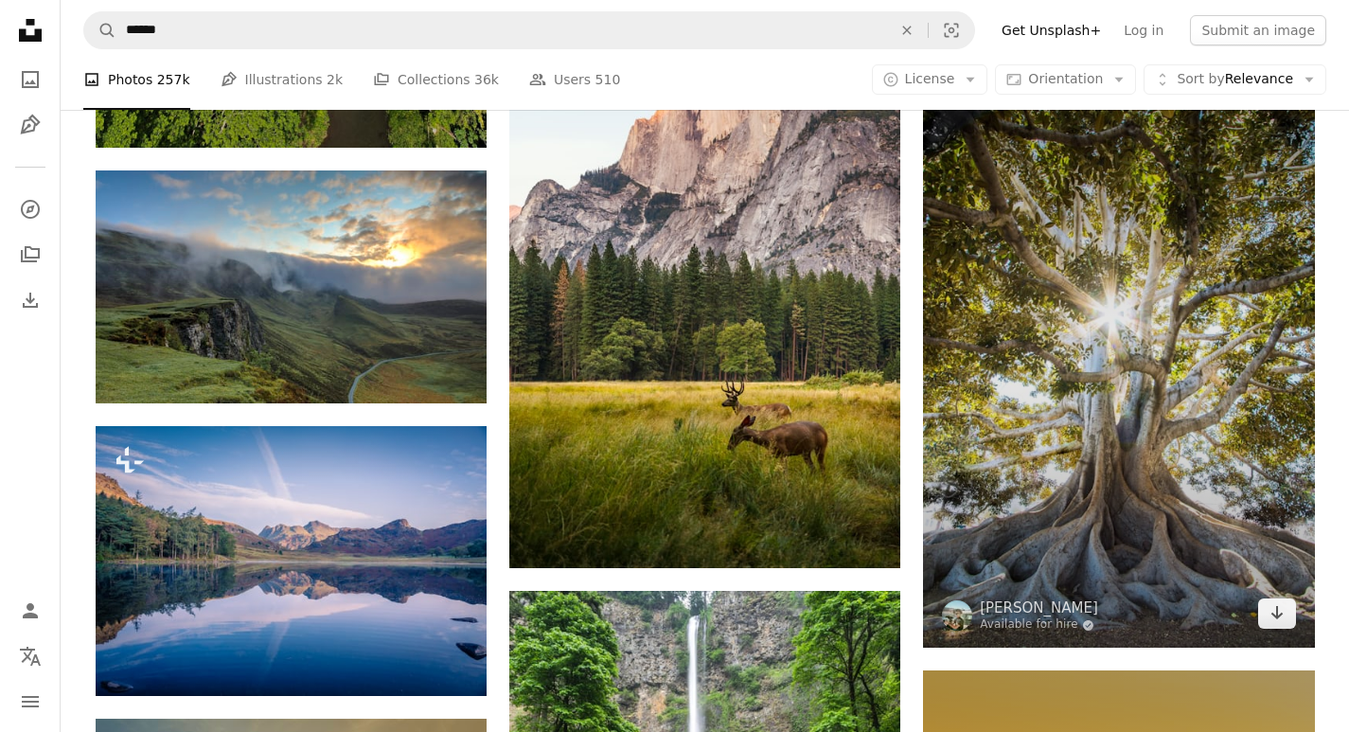
click at [1236, 474] on img at bounding box center [1118, 354] width 391 height 587
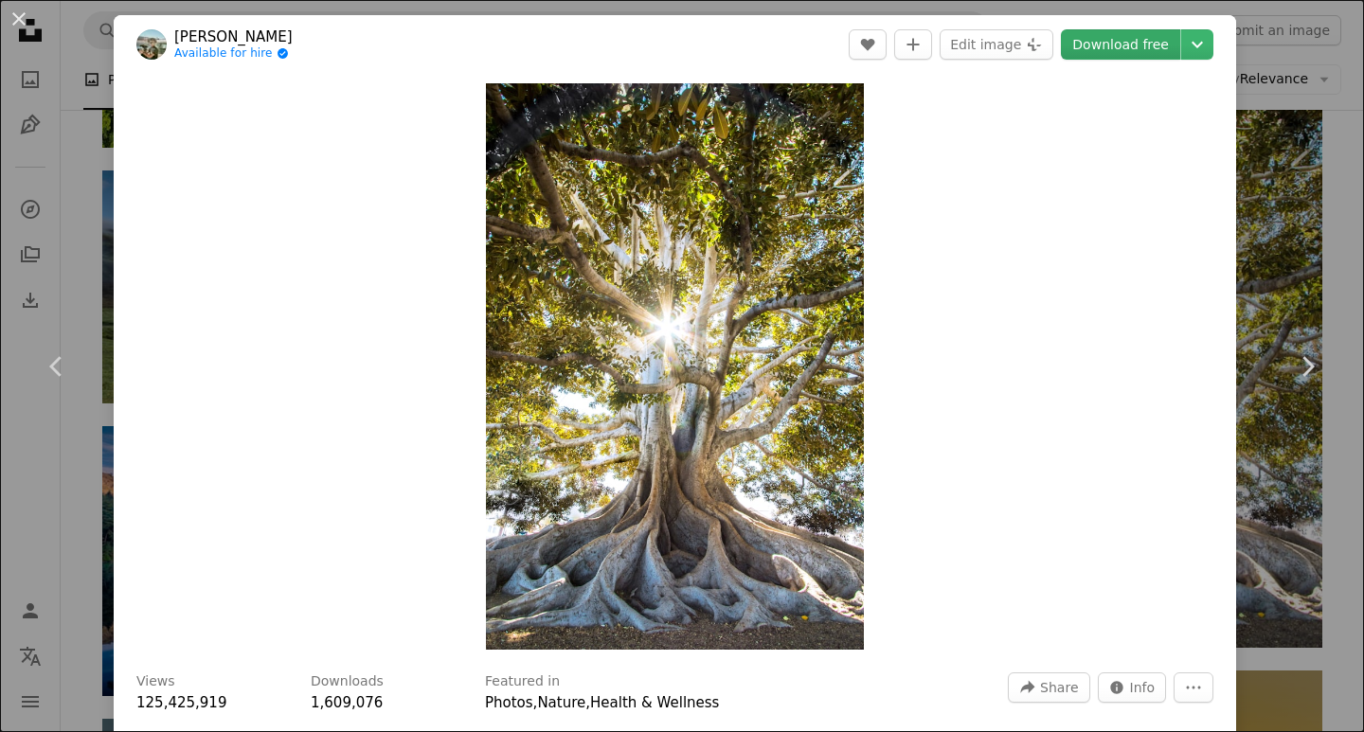
click at [1126, 39] on link "Download free" at bounding box center [1120, 44] width 119 height 30
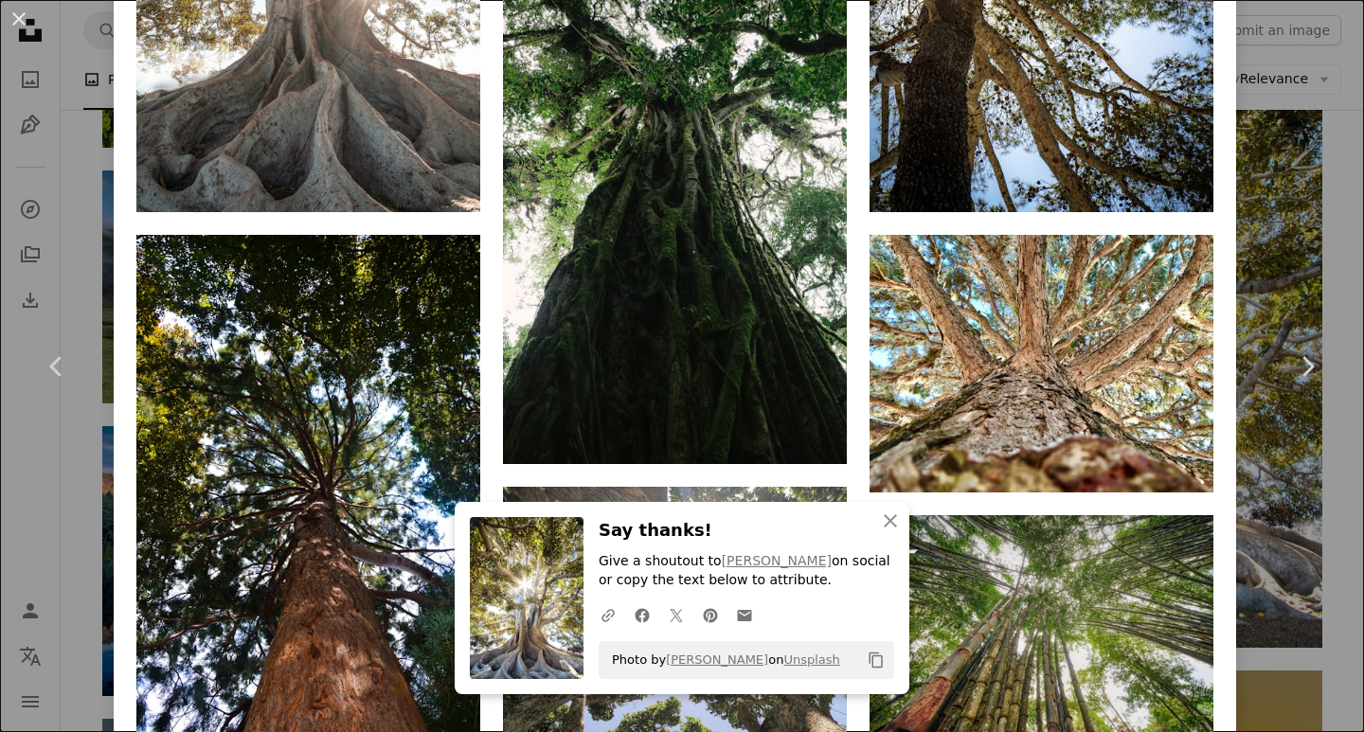
scroll to position [1799, 0]
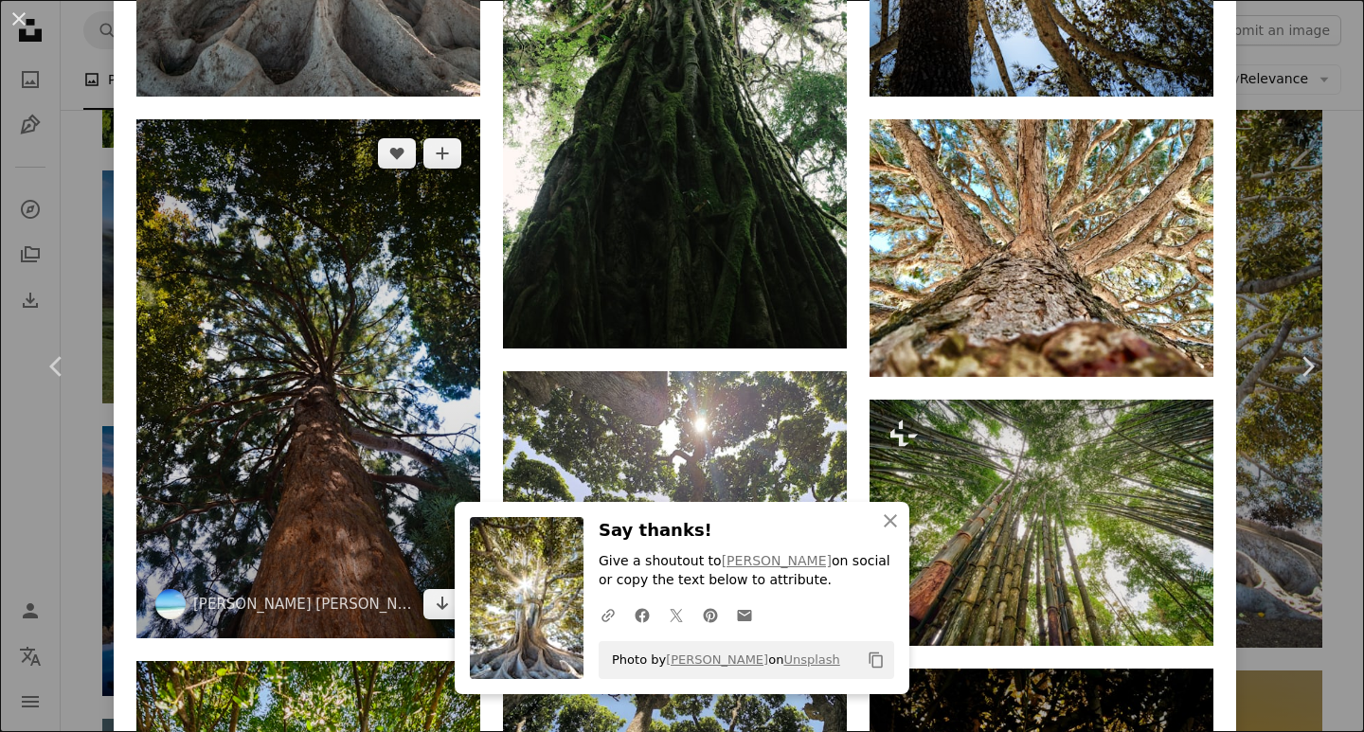
click at [371, 313] on img at bounding box center [308, 378] width 344 height 519
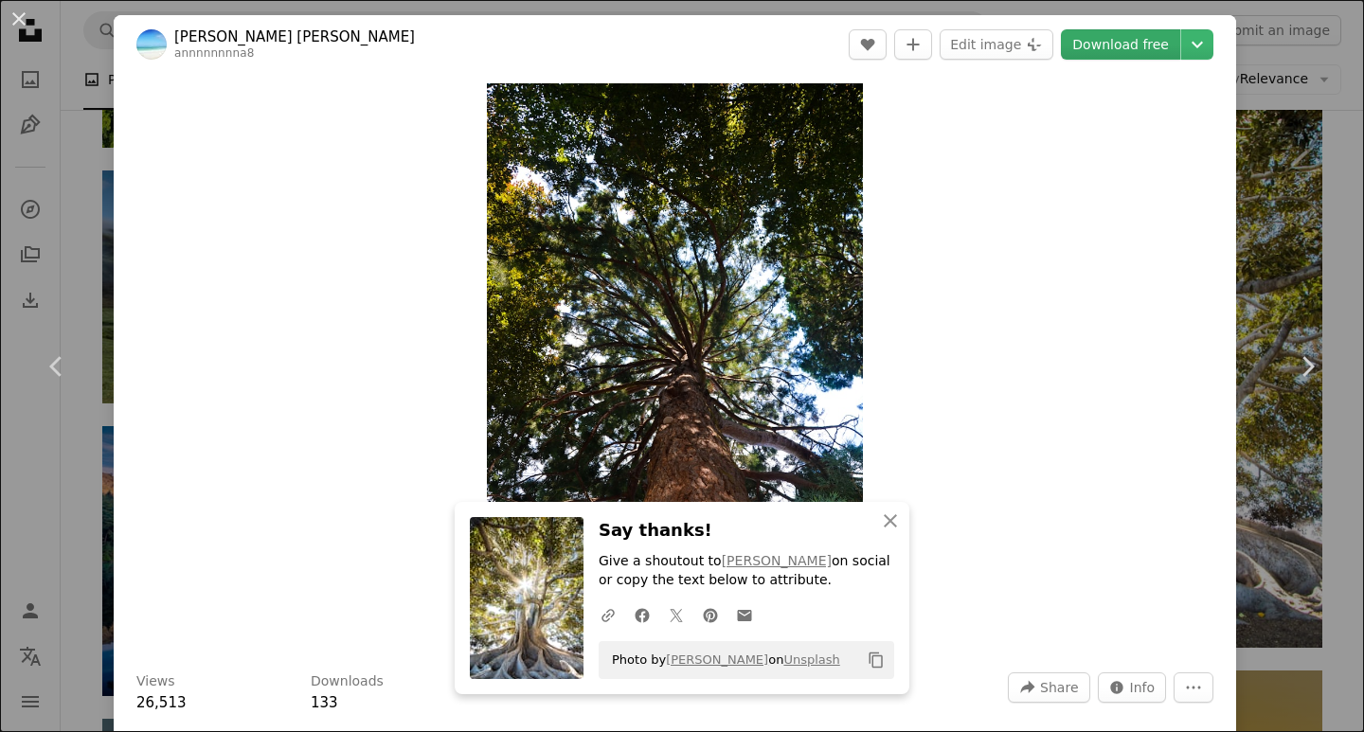
click at [1086, 35] on link "Download free" at bounding box center [1120, 44] width 119 height 30
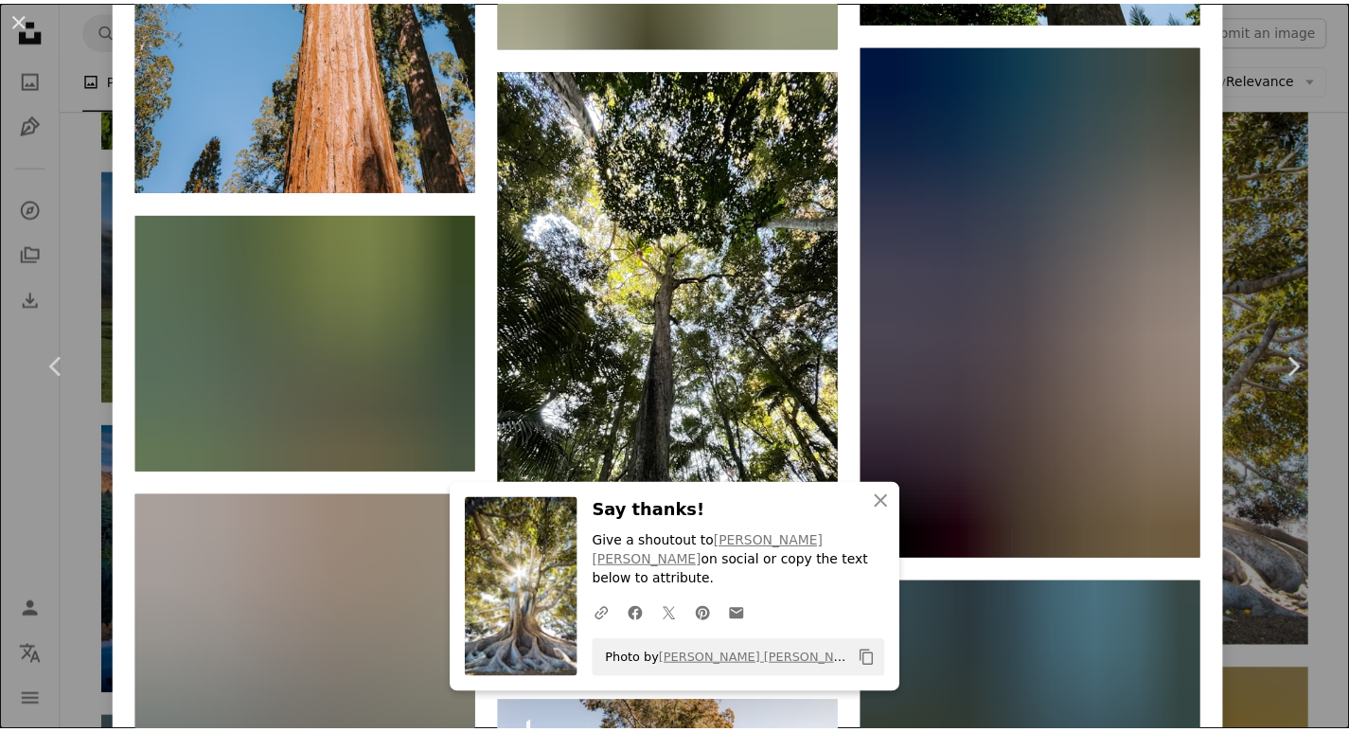
scroll to position [4640, 0]
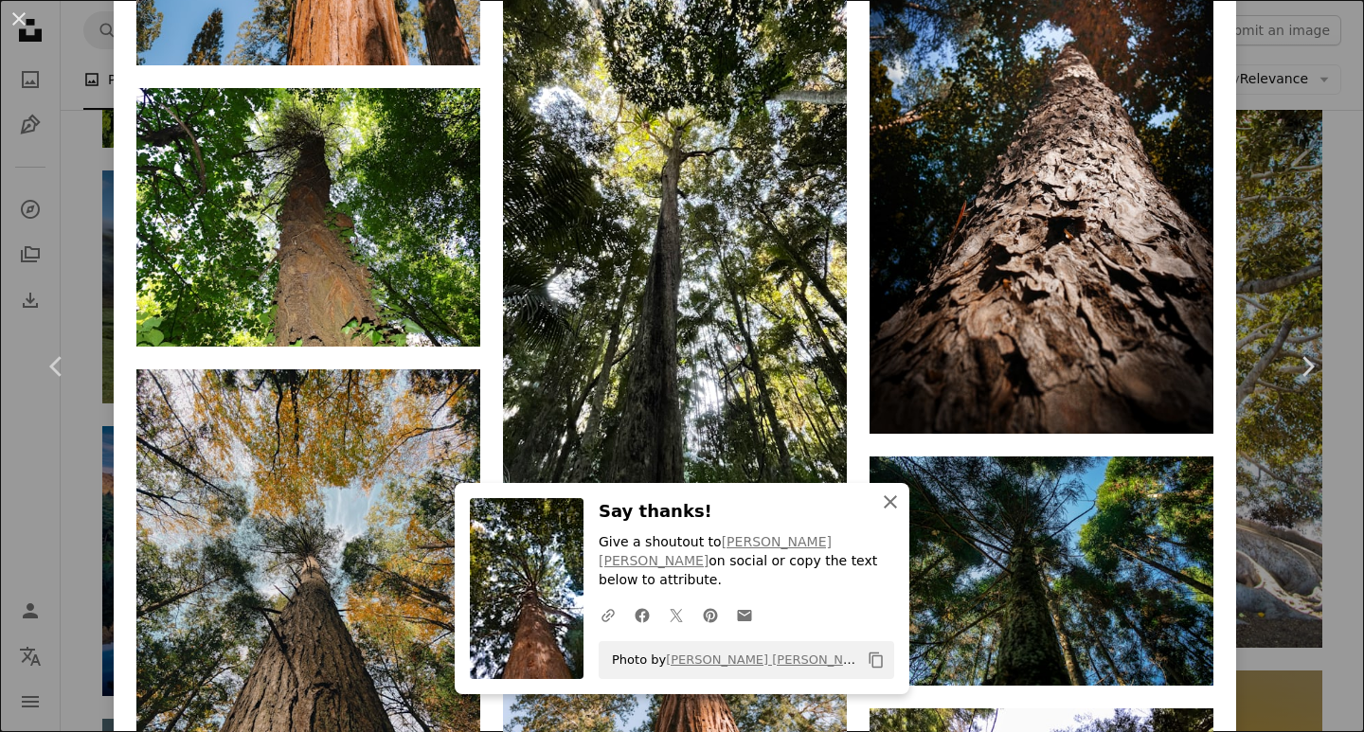
click at [887, 509] on icon "button" at bounding box center [889, 501] width 13 height 13
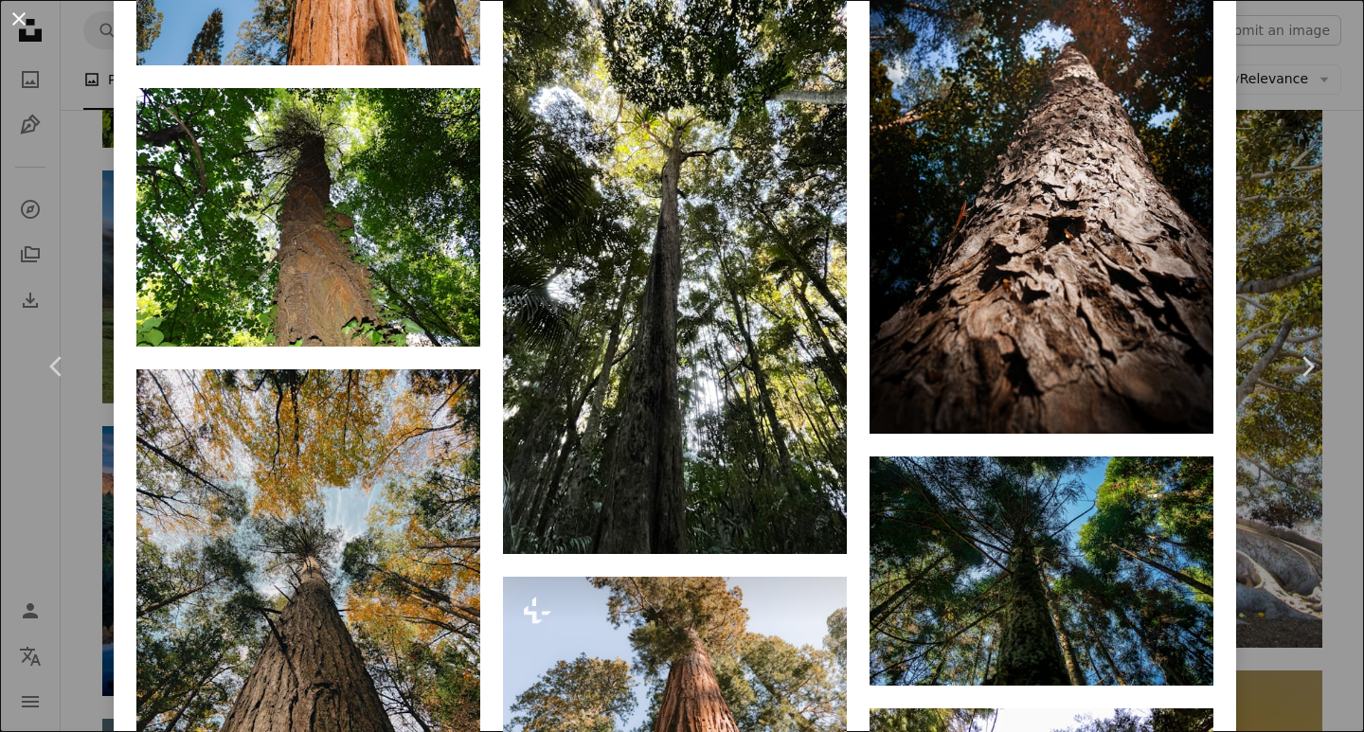
click at [19, 10] on button "An X shape" at bounding box center [19, 19] width 23 height 23
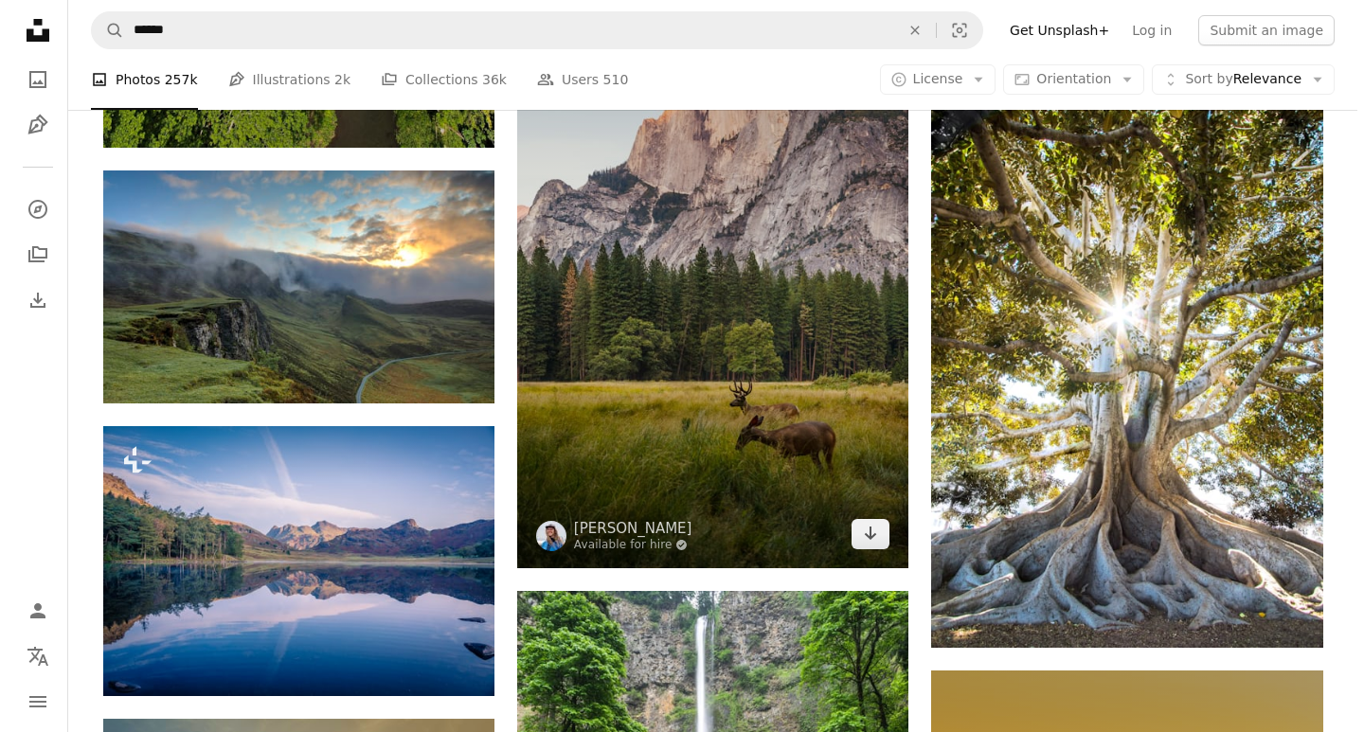
scroll to position [1136, 0]
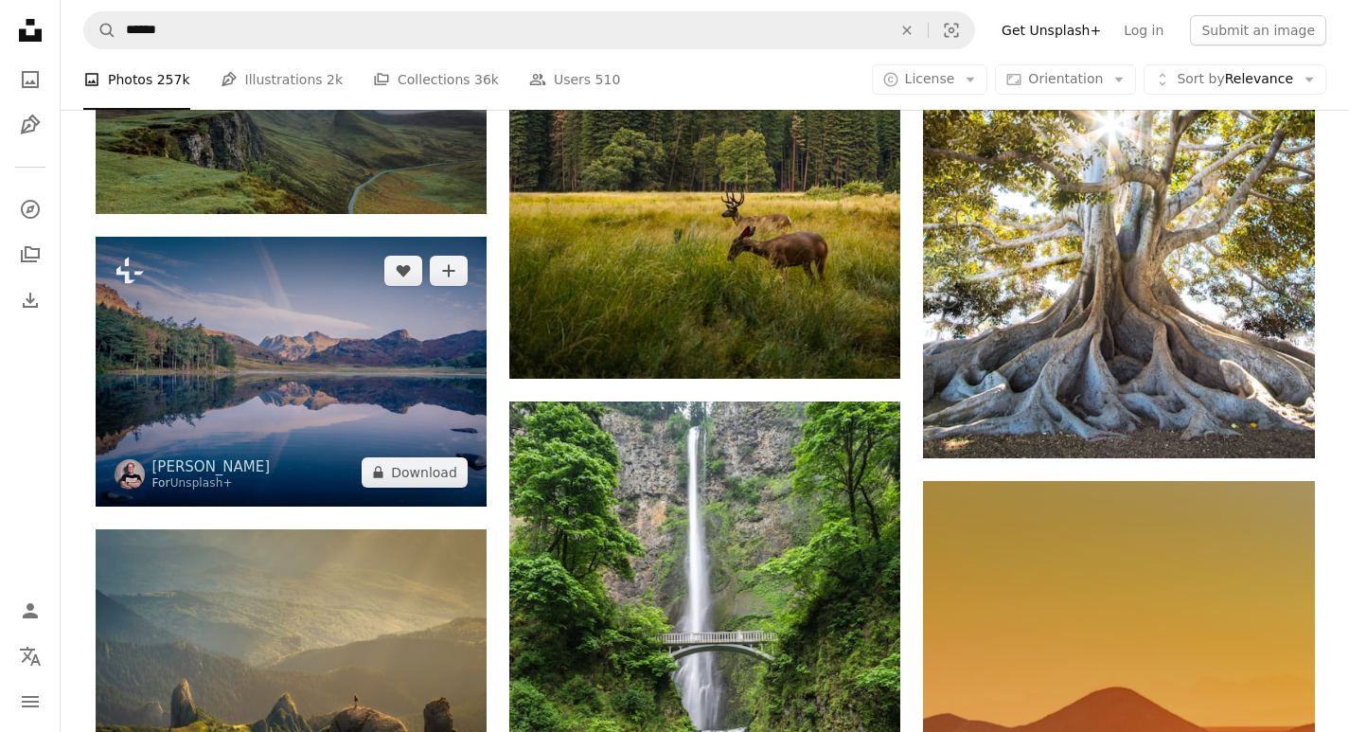
click at [362, 377] on img at bounding box center [291, 371] width 391 height 269
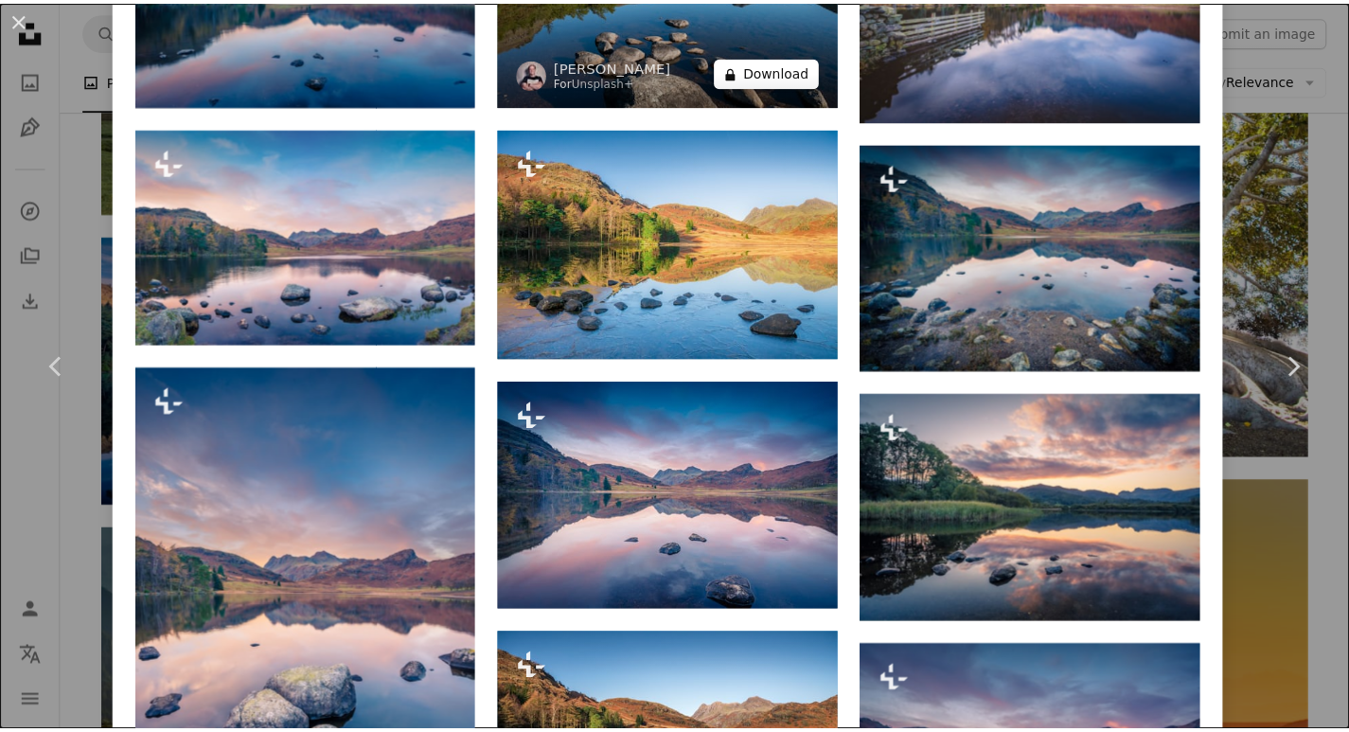
scroll to position [1704, 0]
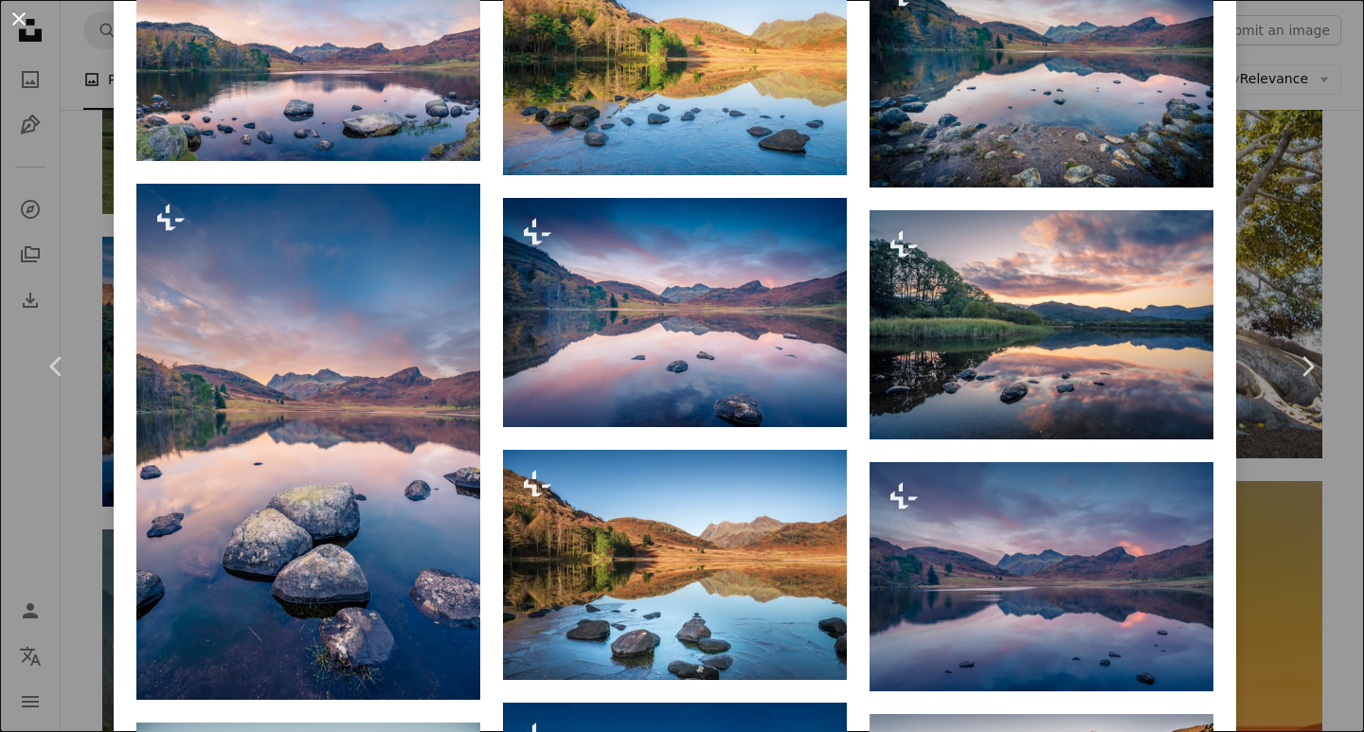
click at [21, 11] on button "An X shape" at bounding box center [19, 19] width 23 height 23
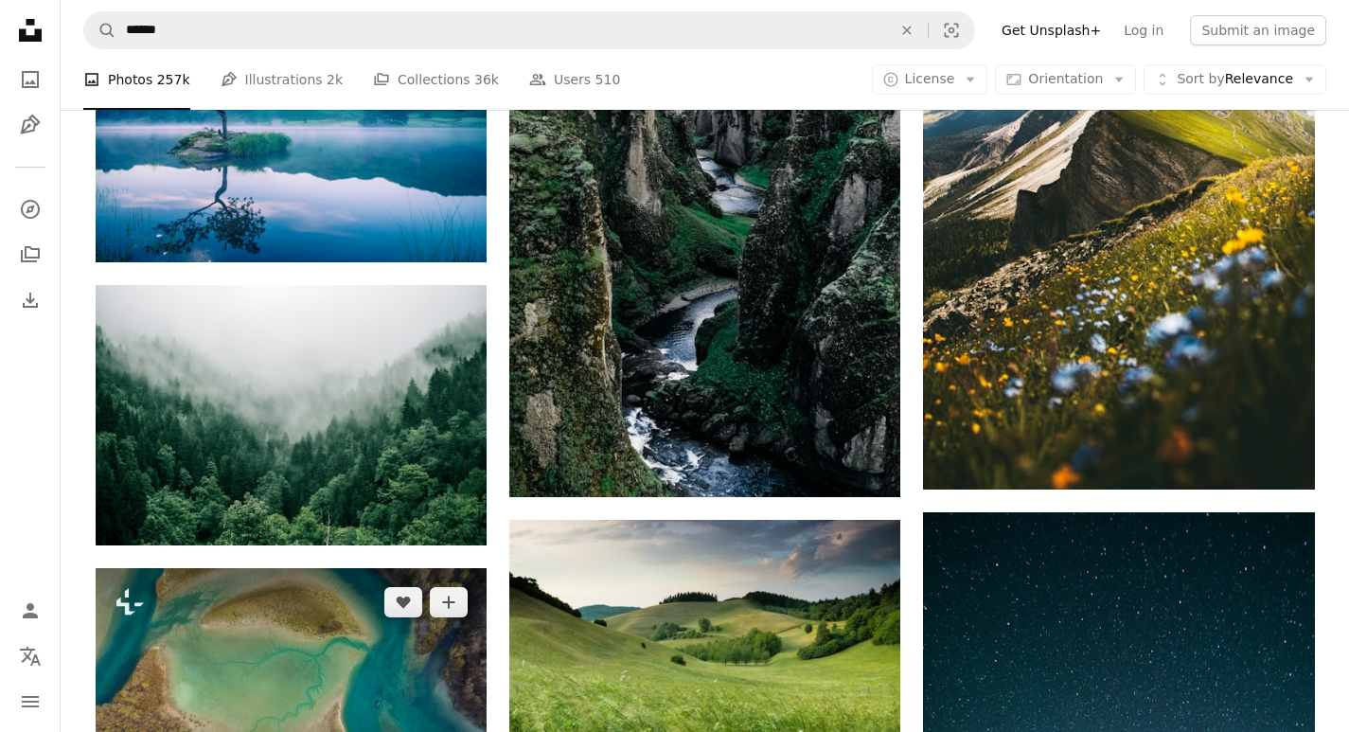
scroll to position [6818, 0]
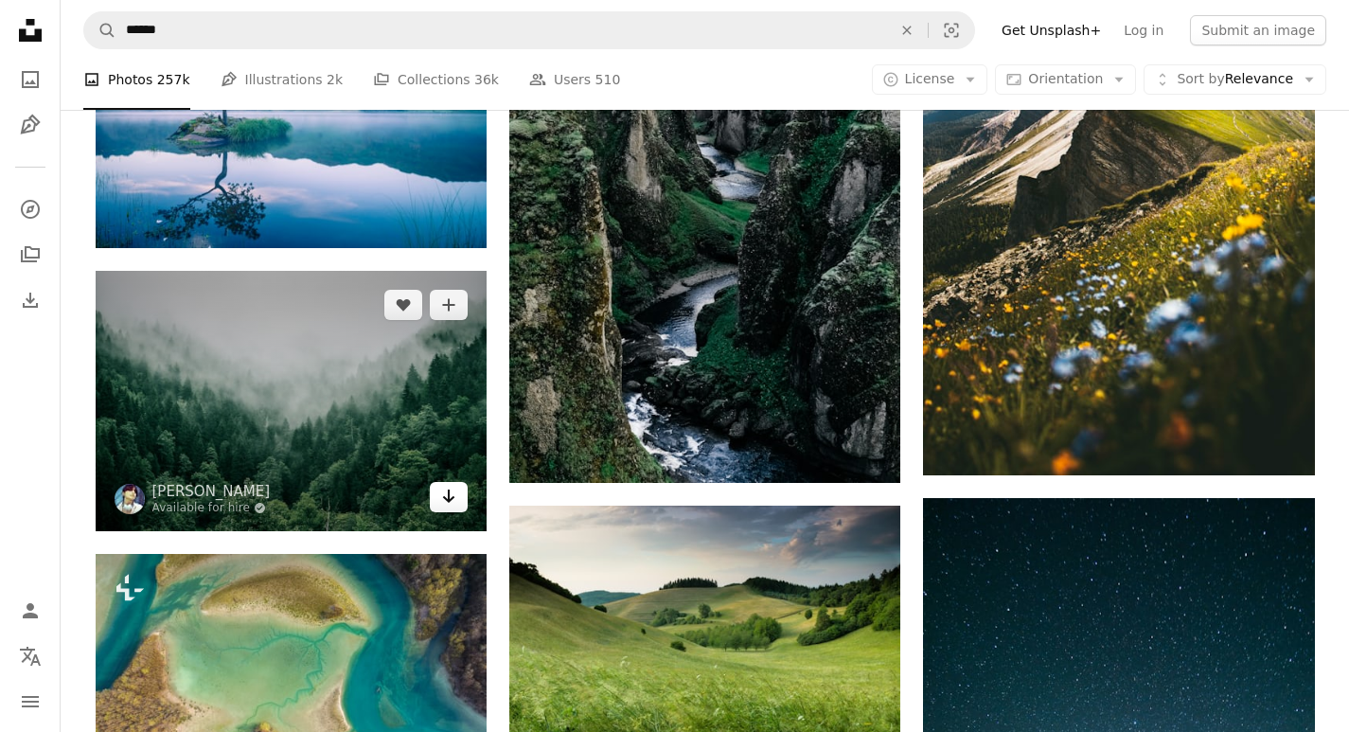
click at [450, 487] on icon "Arrow pointing down" at bounding box center [448, 496] width 15 height 23
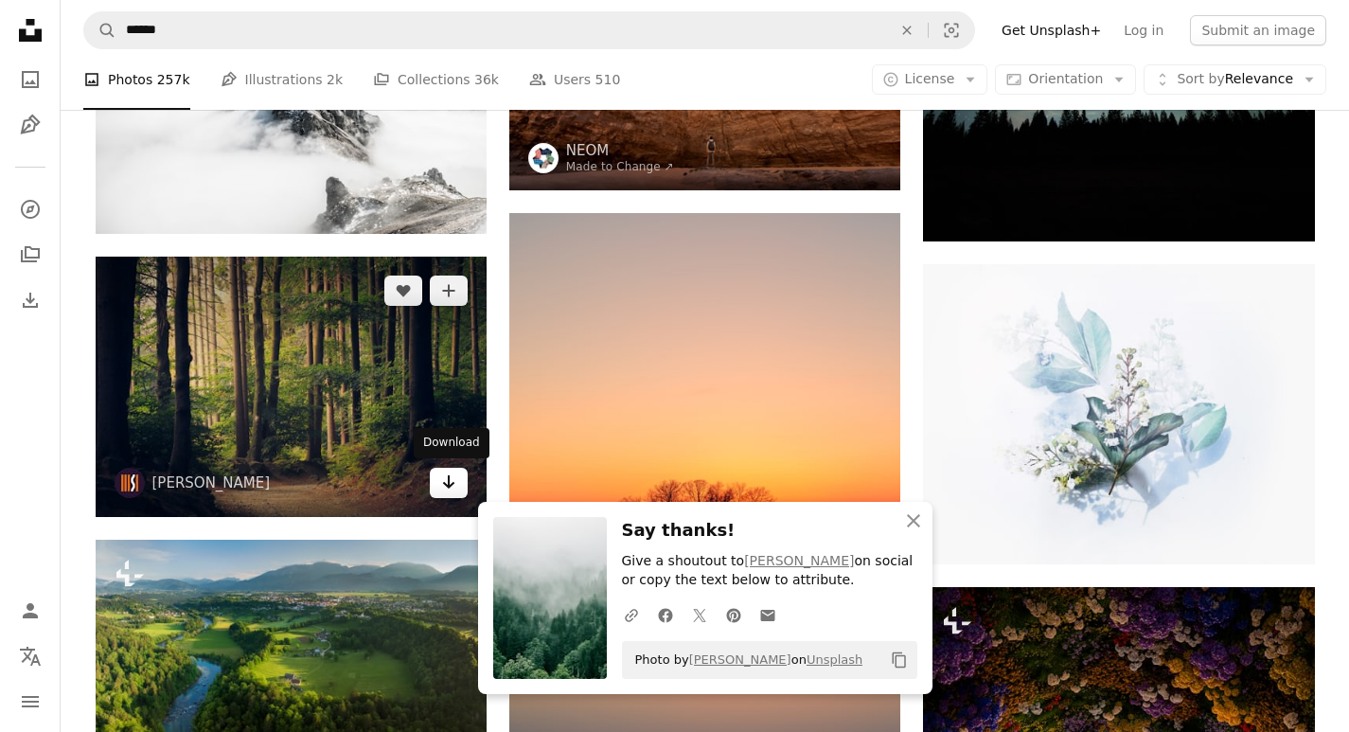
scroll to position [7670, 0]
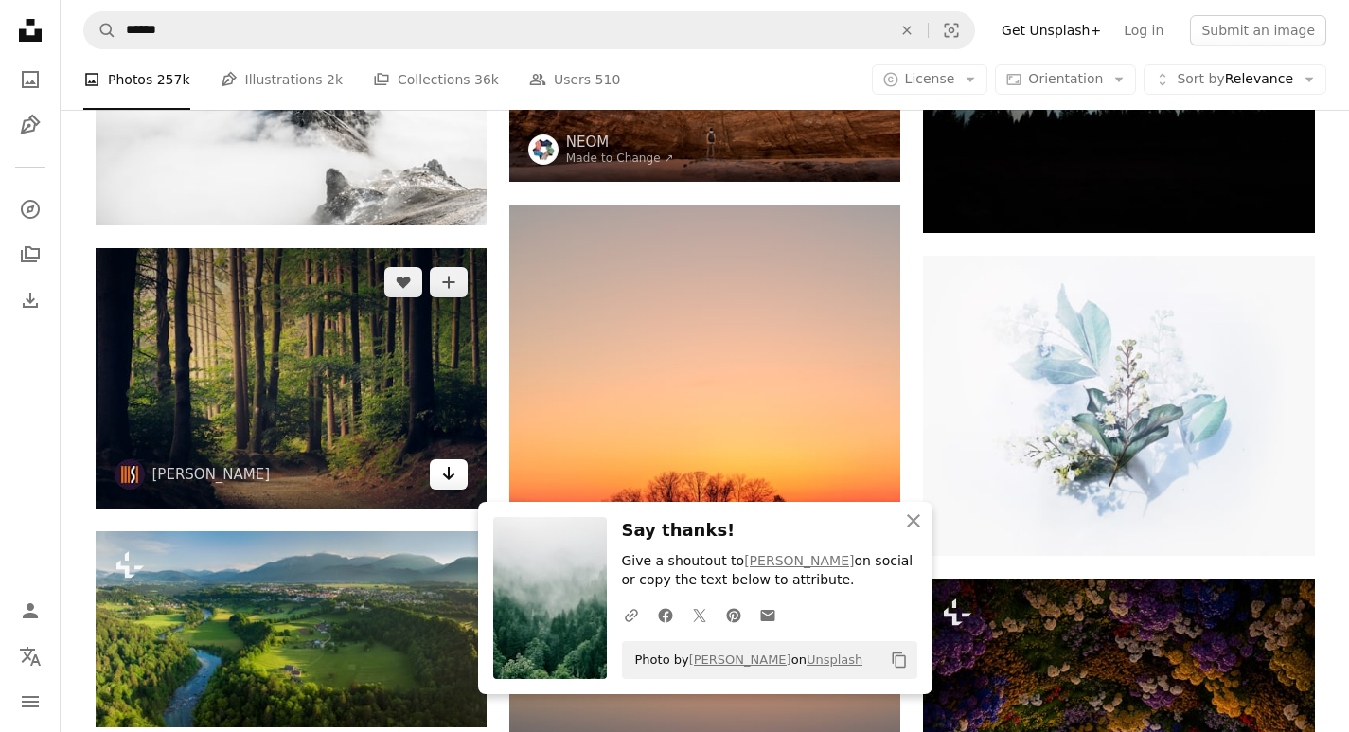
click at [443, 462] on icon "Arrow pointing down" at bounding box center [448, 473] width 15 height 23
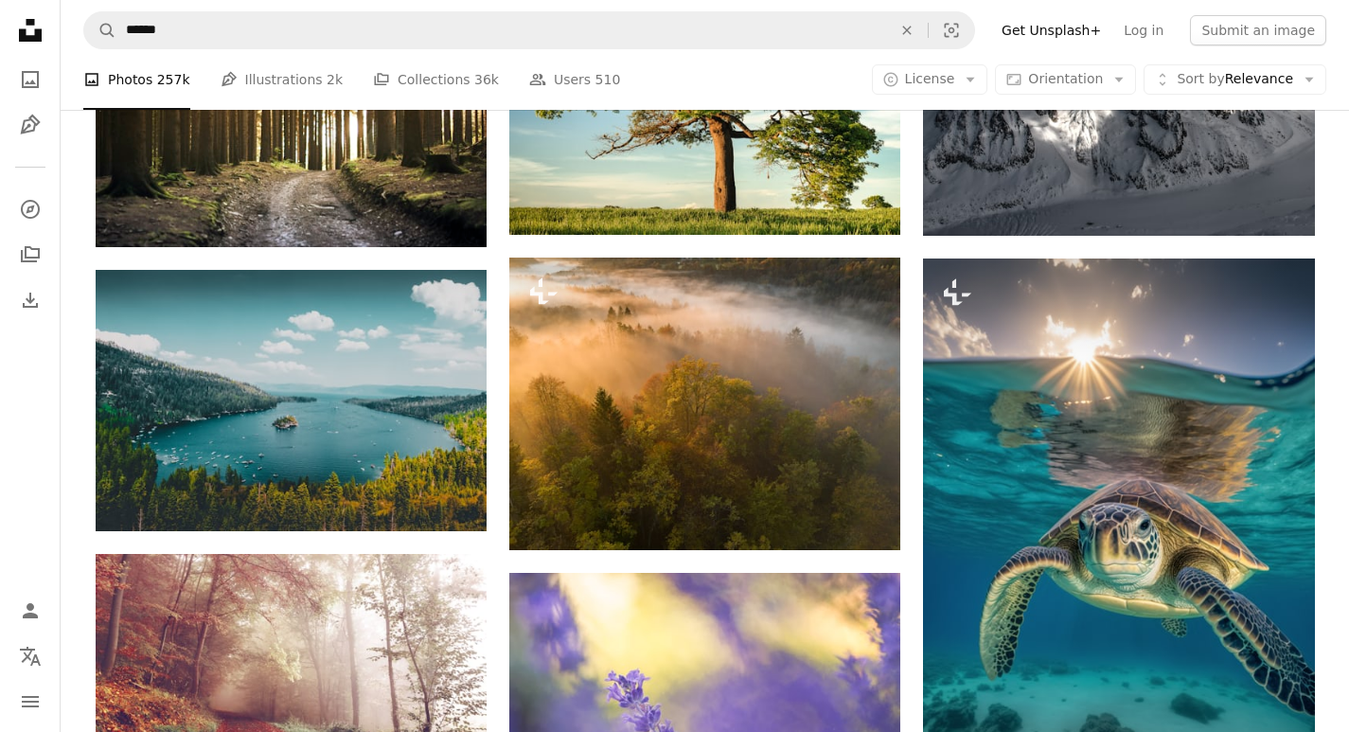
scroll to position [15719, 0]
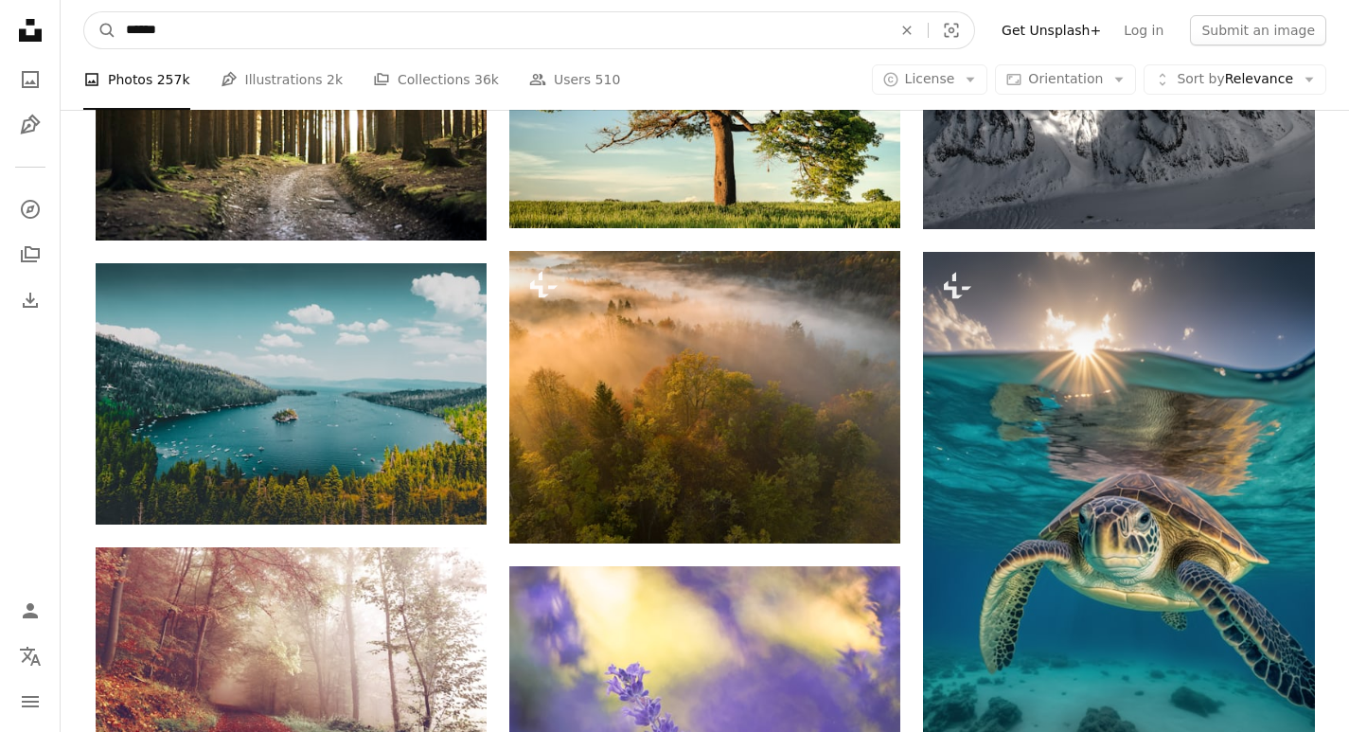
click at [309, 36] on input "******" at bounding box center [501, 30] width 770 height 36
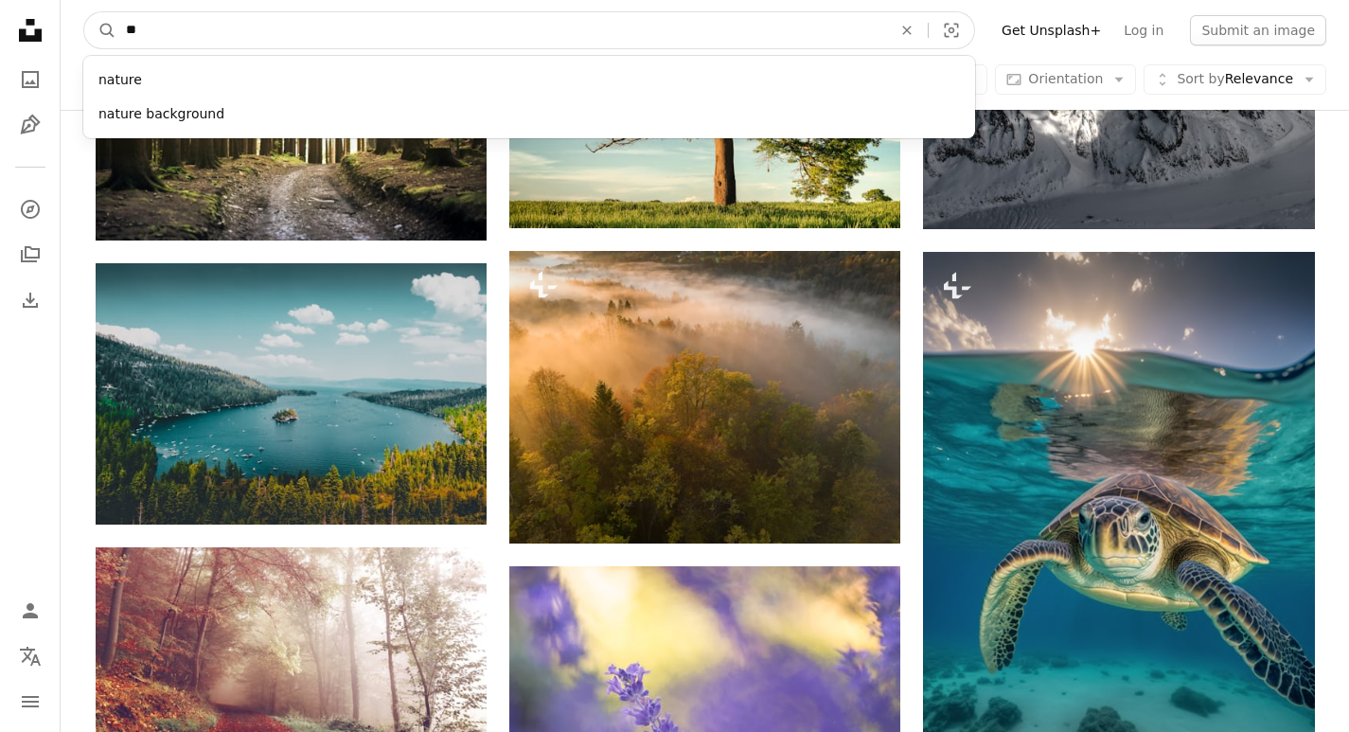
type input "*"
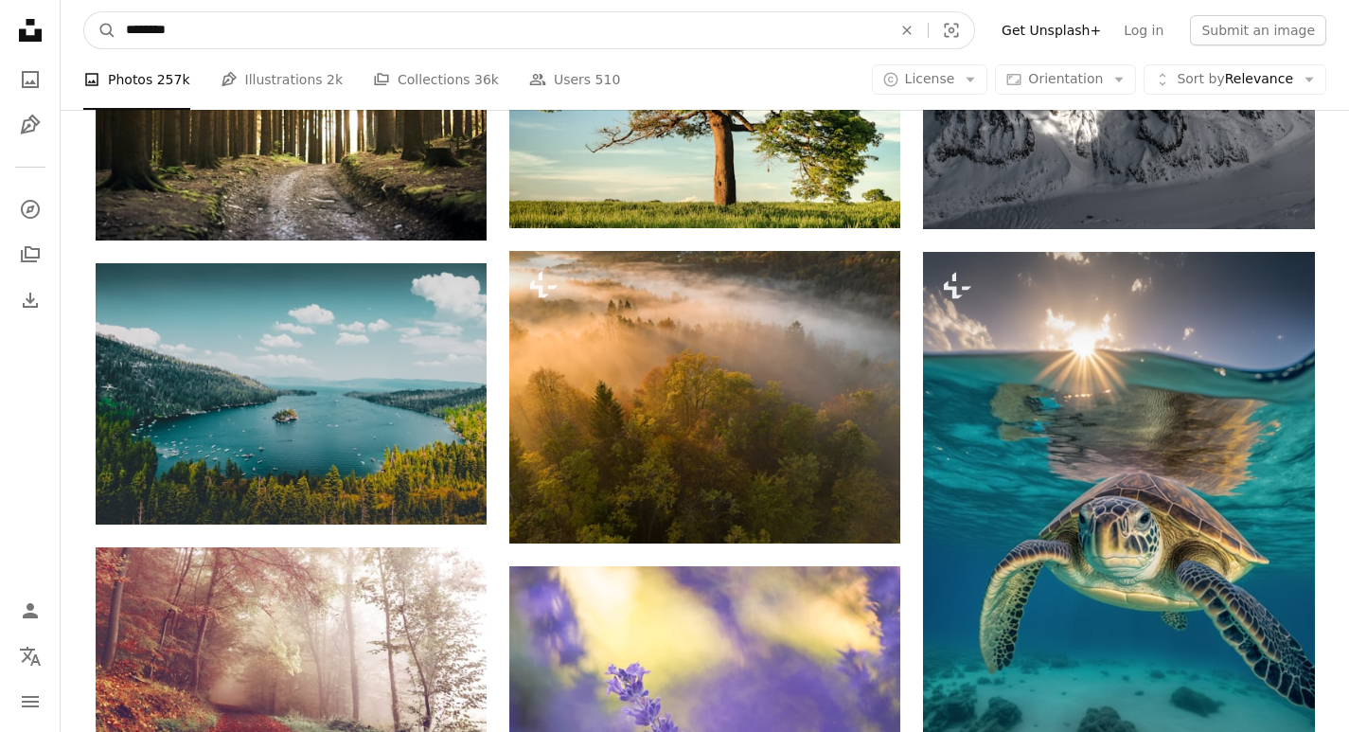
type input "********"
click at [84, 12] on button "A magnifying glass" at bounding box center [100, 30] width 32 height 36
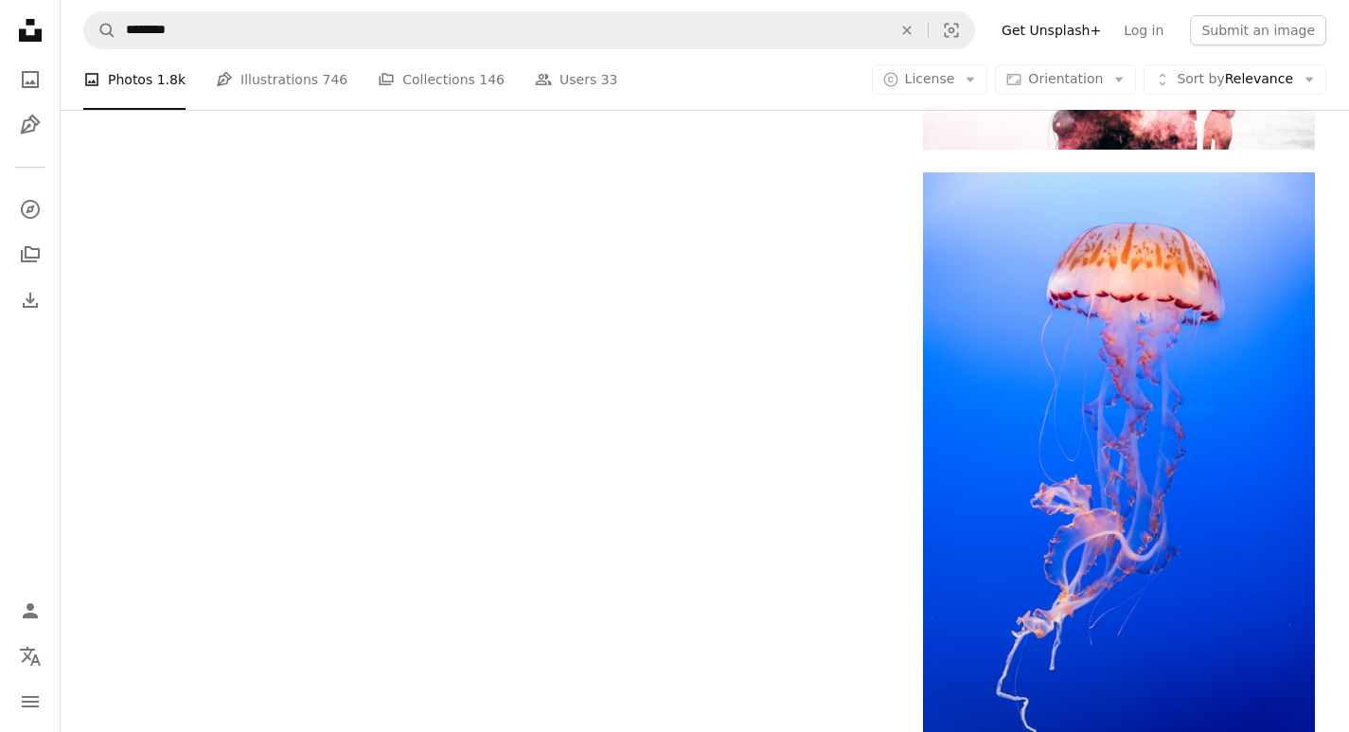
scroll to position [3314, 0]
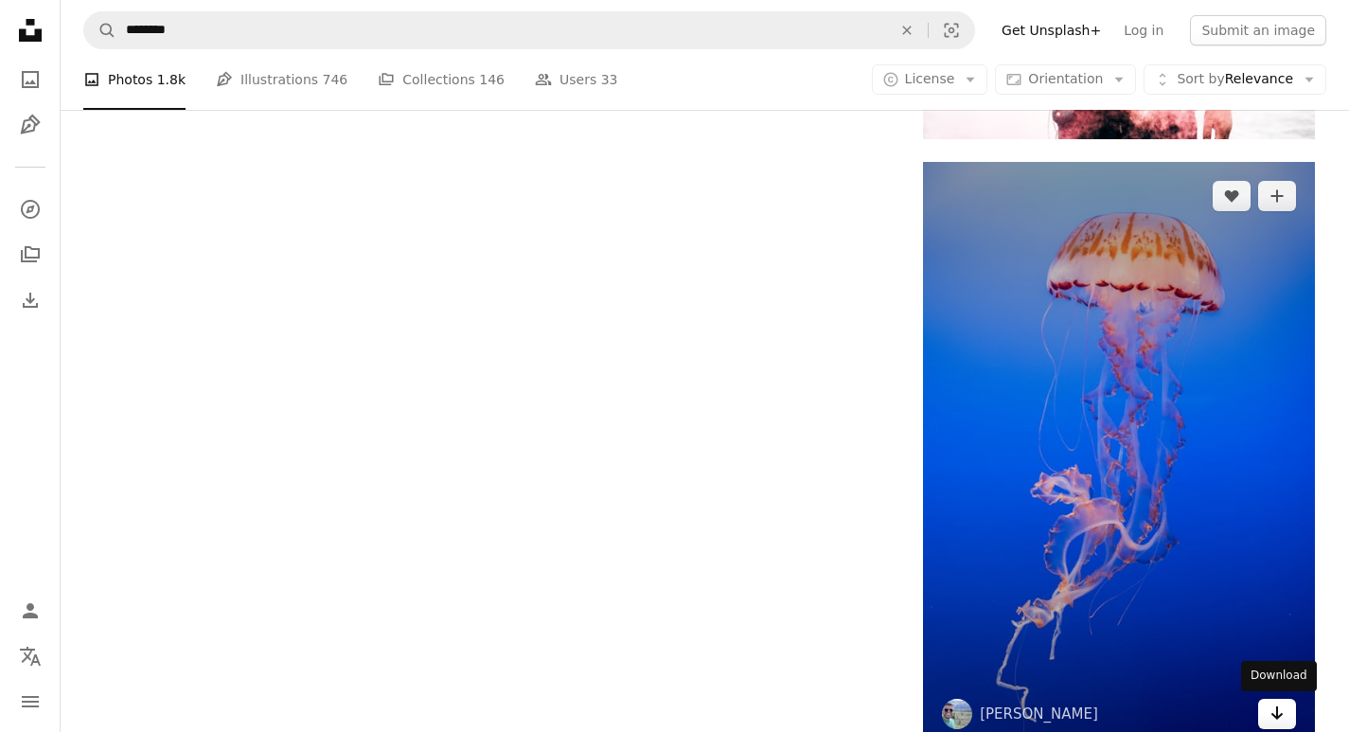
click at [1276, 714] on icon "Download" at bounding box center [1277, 712] width 12 height 13
